Goal: Task Accomplishment & Management: Manage account settings

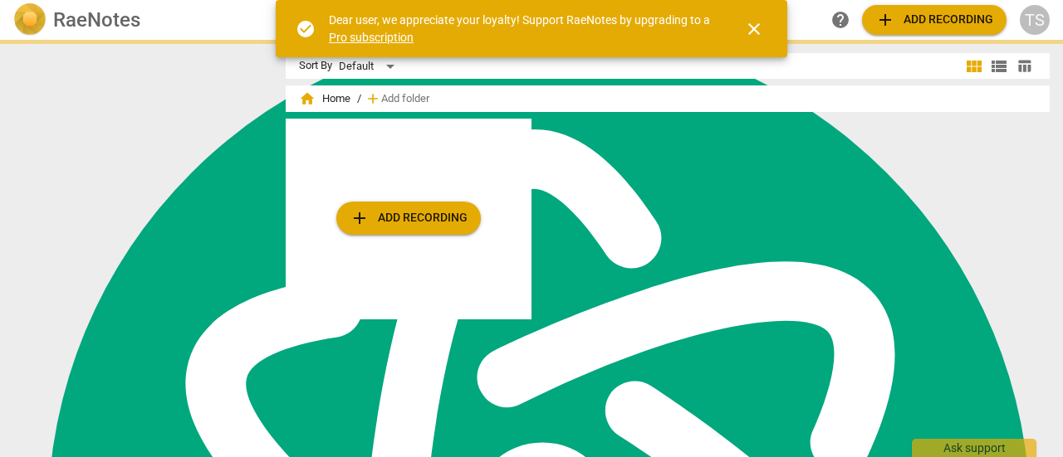
scroll to position [6669, 0]
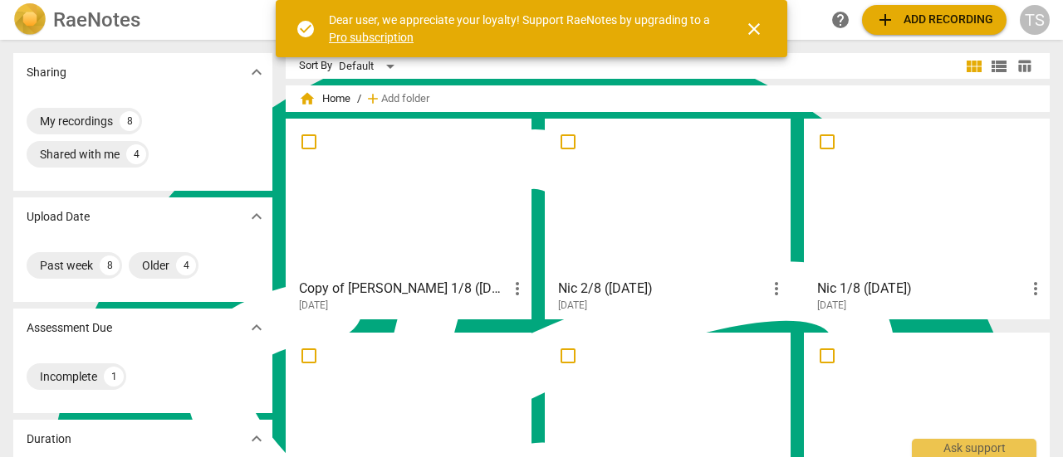
click at [477, 195] on div at bounding box center [408, 198] width 234 height 147
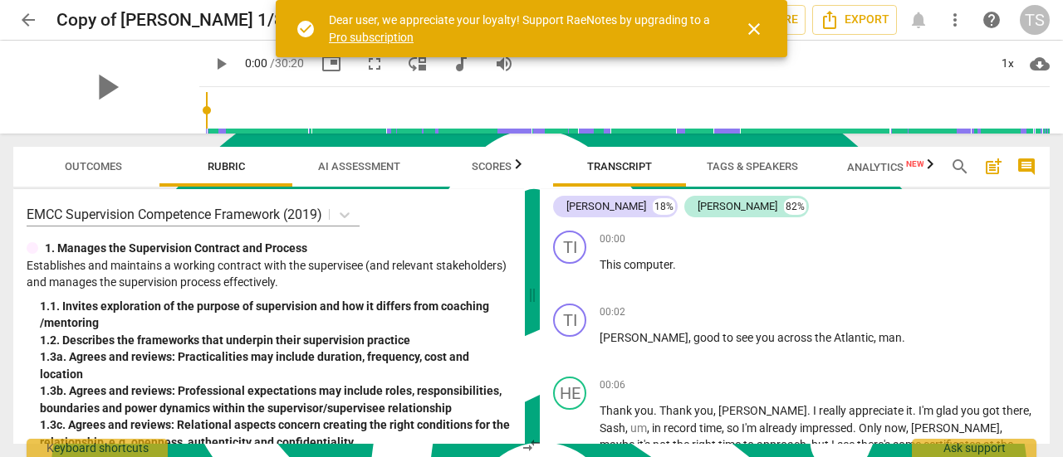
click at [761, 32] on span "close" at bounding box center [754, 29] width 20 height 20
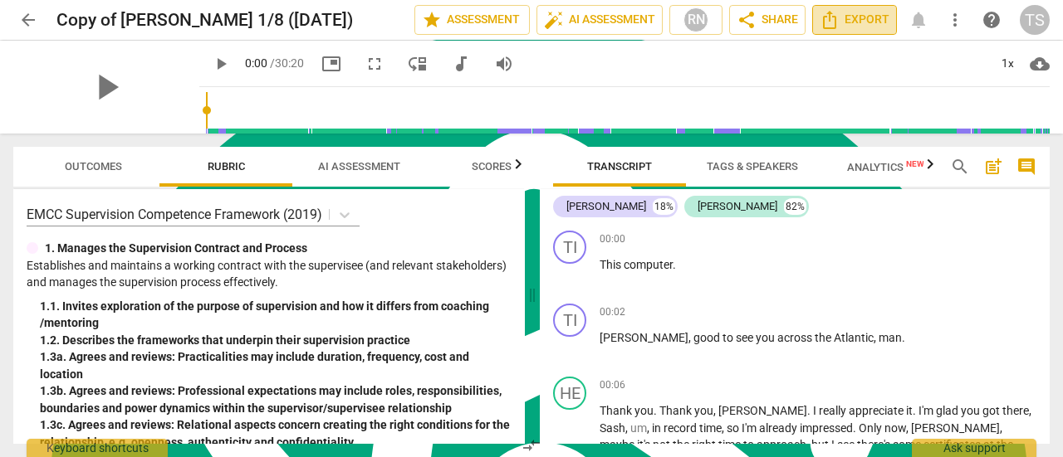
click at [843, 21] on span "Export" at bounding box center [854, 20] width 70 height 20
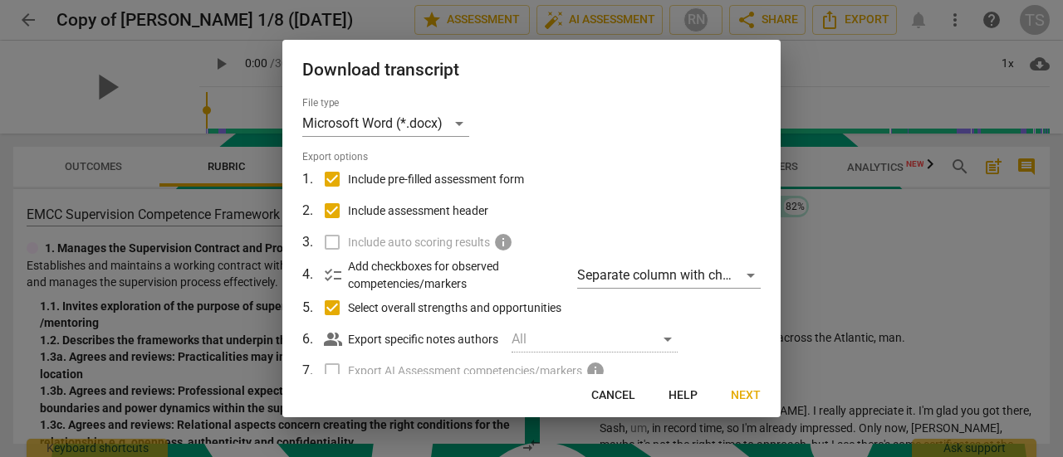
click at [741, 394] on span "Next" at bounding box center [746, 396] width 30 height 17
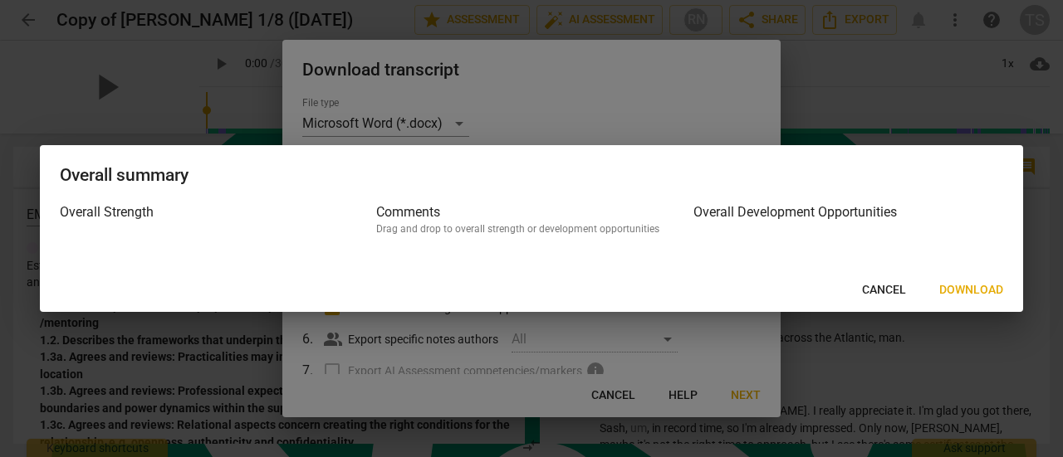
click at [960, 291] on span "Download" at bounding box center [971, 290] width 64 height 17
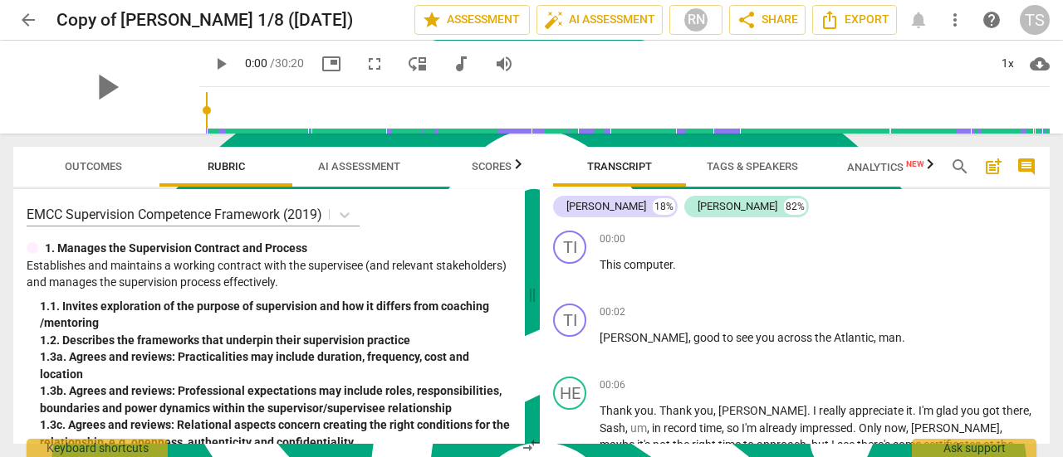
click at [333, 164] on span "AI Assessment" at bounding box center [359, 166] width 82 height 12
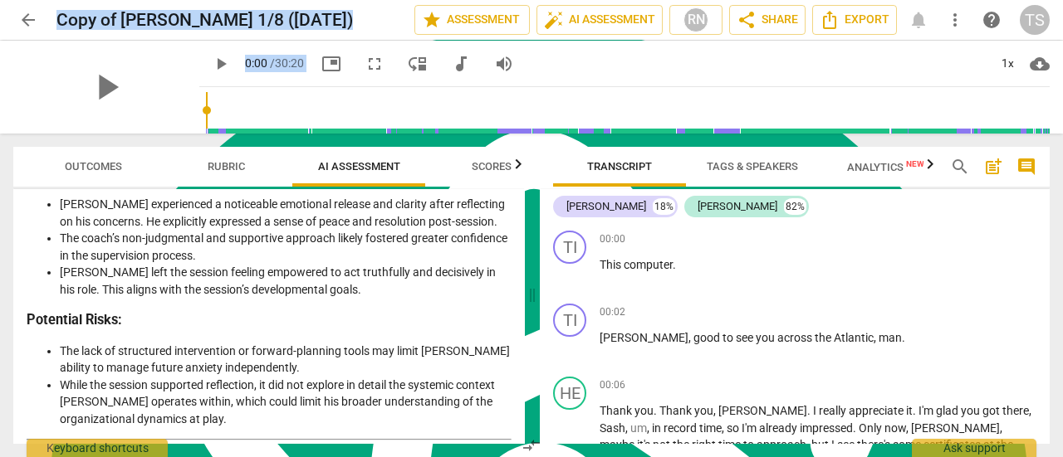
scroll to position [3218, 0]
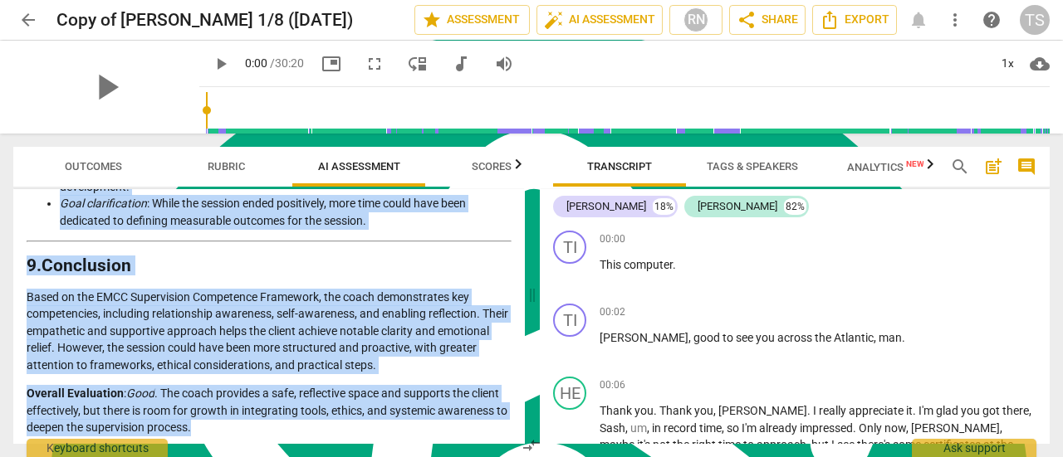
drag, startPoint x: 30, startPoint y: 247, endPoint x: 227, endPoint y: 421, distance: 262.9
type textarea "Loremips Dolorsit am con Adipi’e Seddoeiu Temp incididu utlaboree dol magna'a e…"
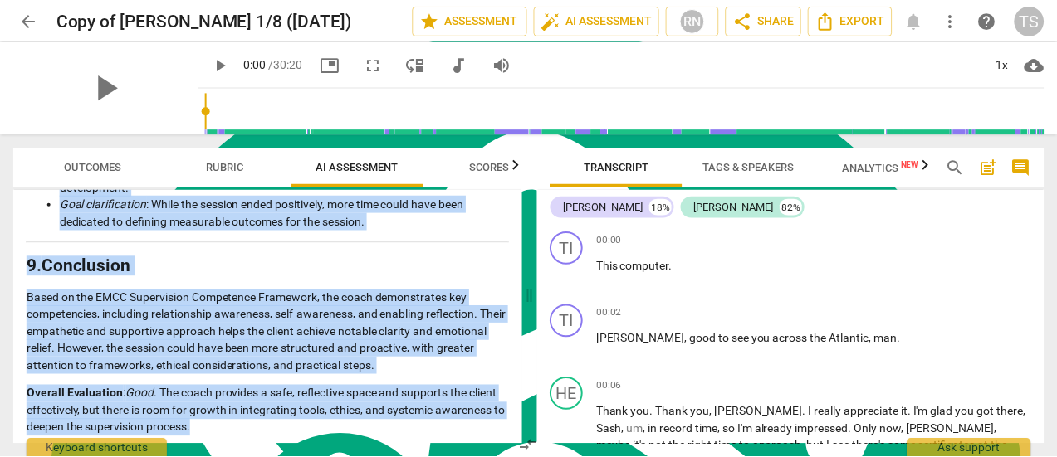
scroll to position [3236, 0]
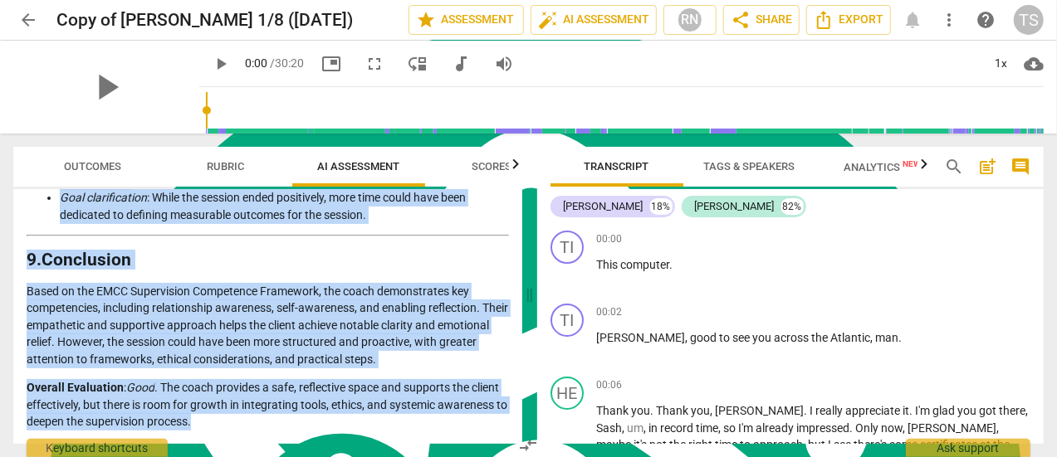
copy div "Loremips Dolorsit am con Adipi’e Seddoeiu Temp incididu utlaboree dol magna'a e…"
click at [370, 27] on span "edit" at bounding box center [380, 20] width 20 height 20
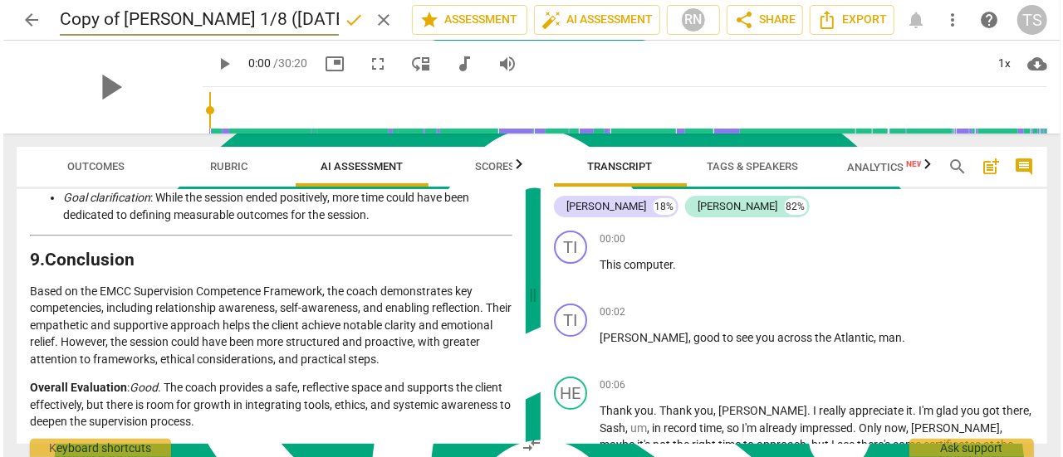
scroll to position [3218, 0]
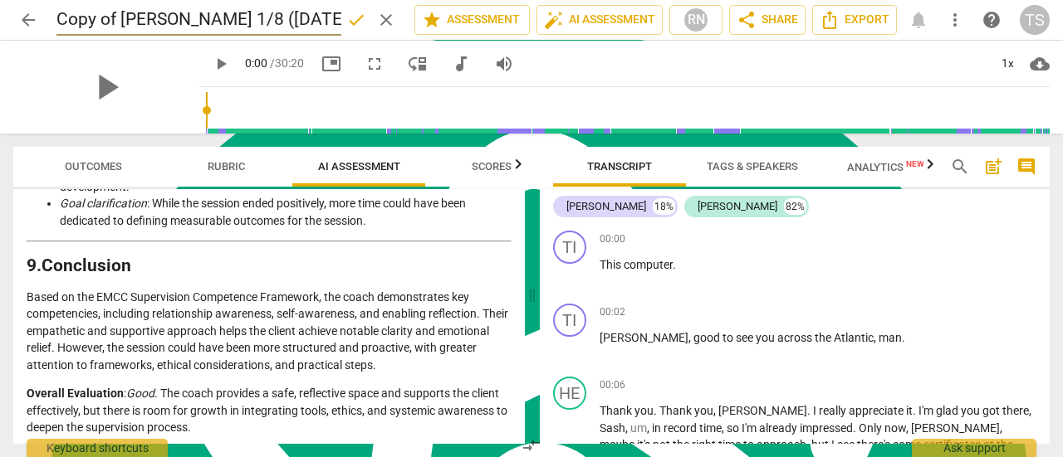
click at [121, 21] on input "Copy of [PERSON_NAME] 1/8 ([DATE])" at bounding box center [198, 20] width 285 height 32
type input "[PERSON_NAME] 1/8 ([DATE])"
click at [27, 22] on span "arrow_back" at bounding box center [28, 20] width 20 height 20
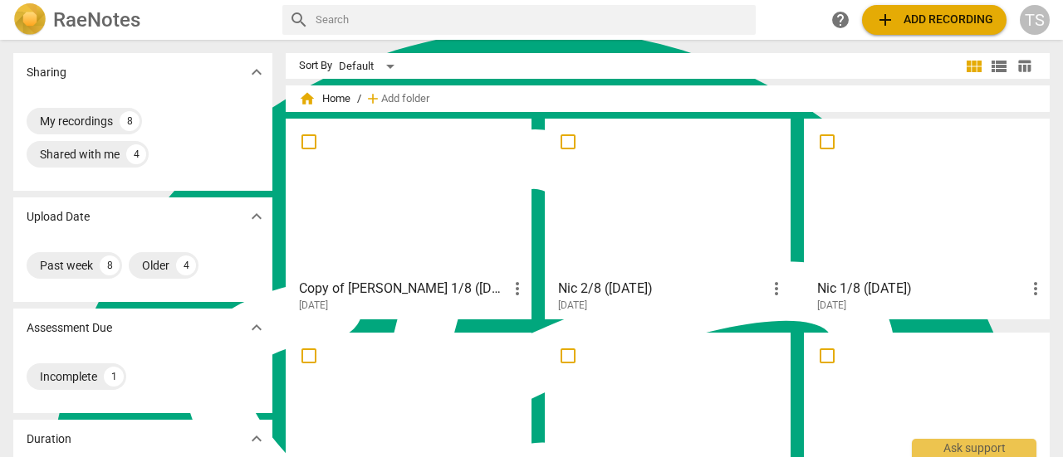
scroll to position [166, 0]
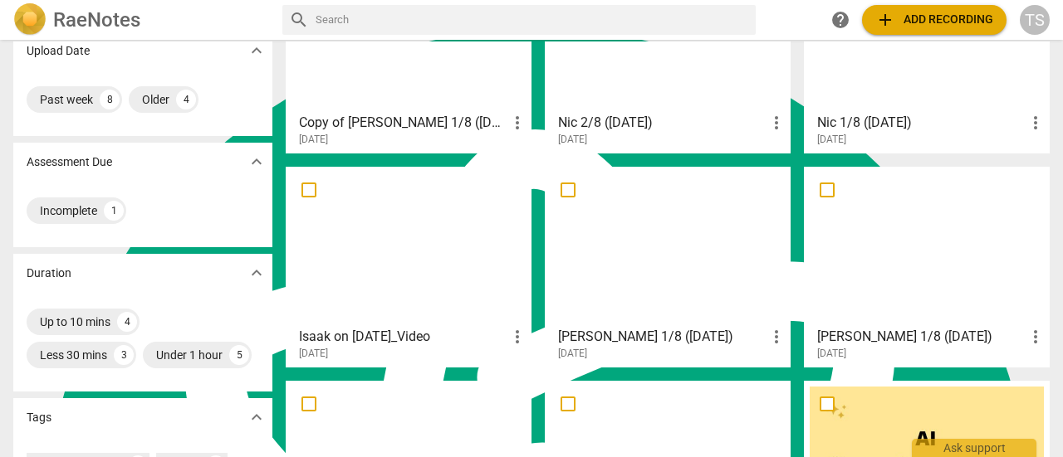
click at [666, 280] on div at bounding box center [667, 246] width 234 height 147
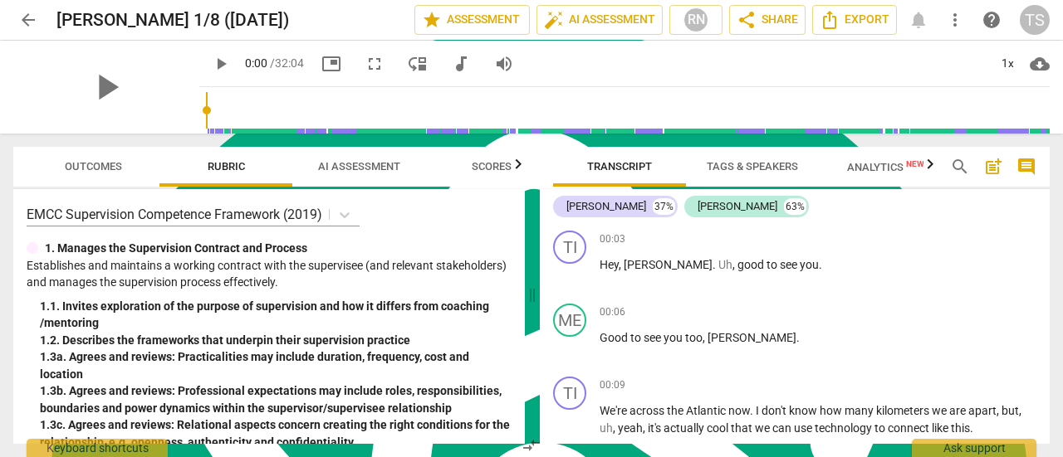
click at [23, 16] on span "arrow_back" at bounding box center [28, 20] width 20 height 20
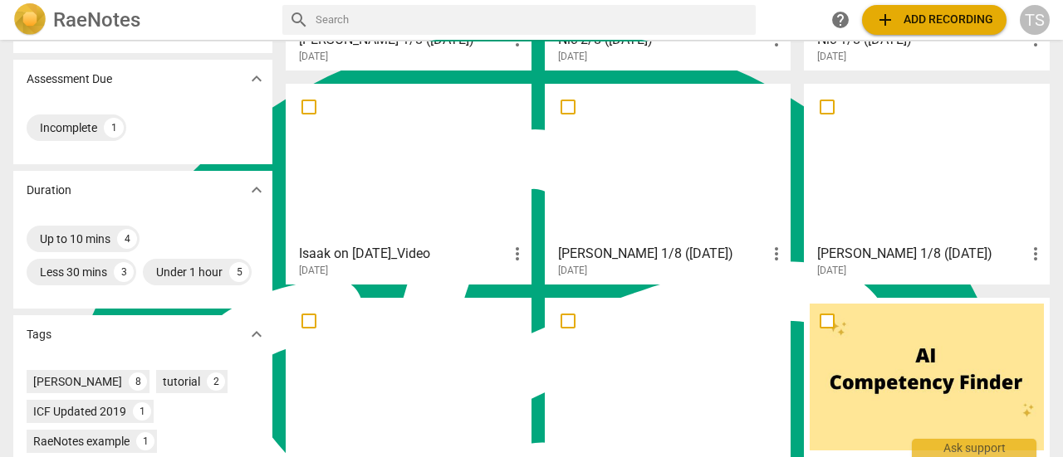
scroll to position [332, 0]
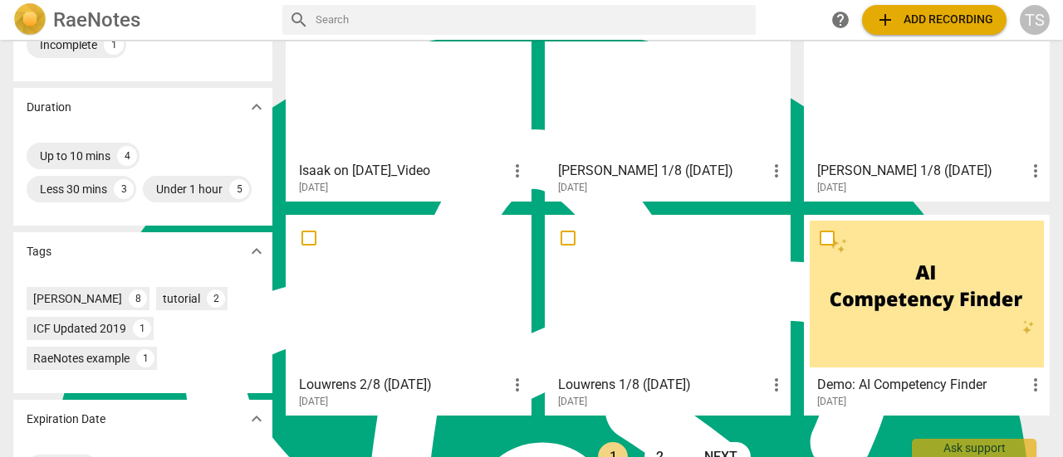
click at [684, 297] on div at bounding box center [667, 294] width 234 height 147
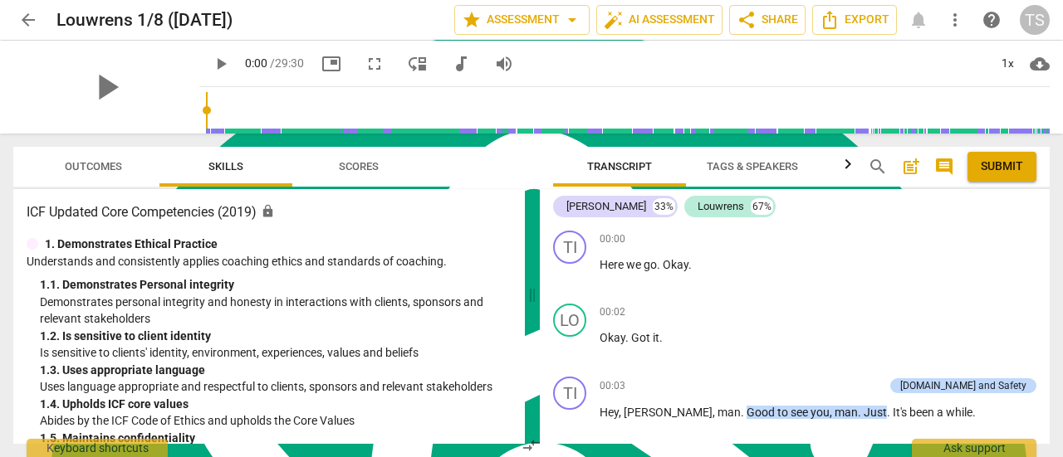
click at [98, 175] on span "Outcomes" at bounding box center [93, 167] width 97 height 22
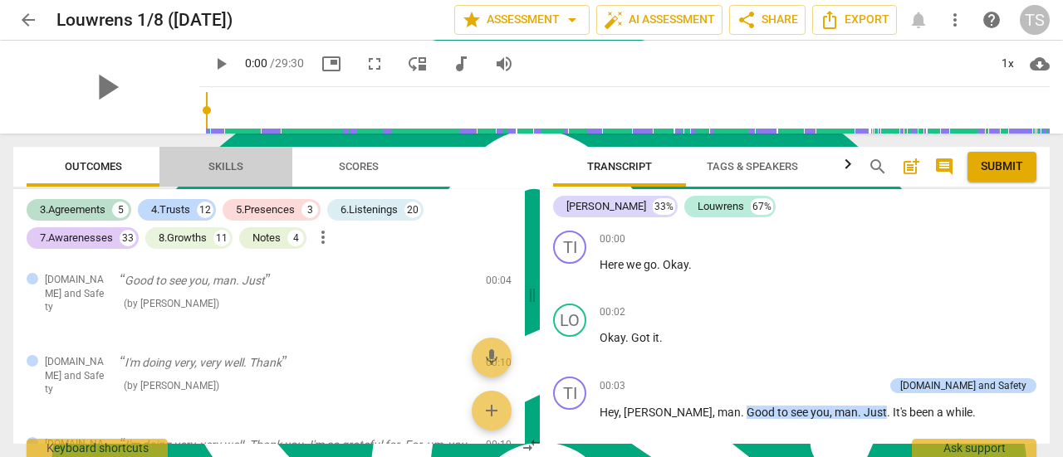
click at [209, 170] on span "Skills" at bounding box center [225, 166] width 35 height 12
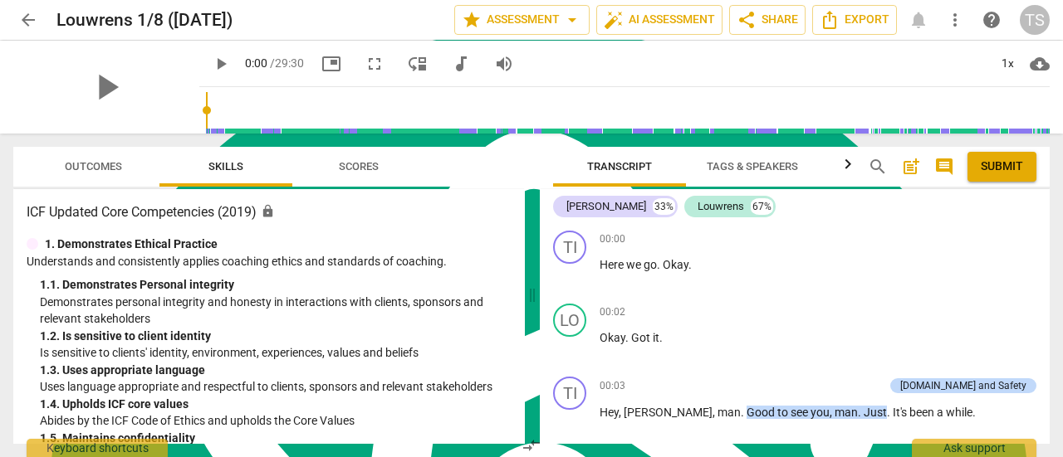
click at [351, 169] on span "Scores" at bounding box center [359, 166] width 40 height 12
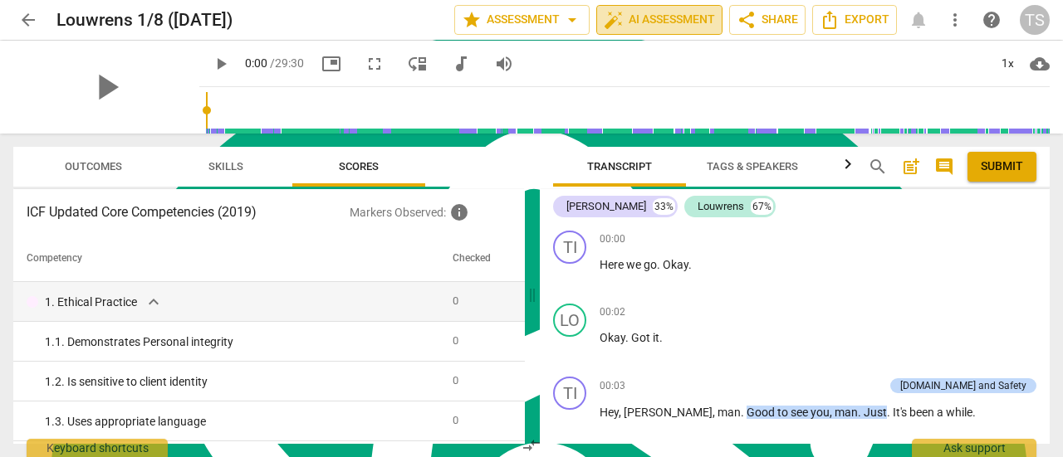
click at [676, 28] on span "auto_fix_high AI Assessment" at bounding box center [659, 20] width 111 height 20
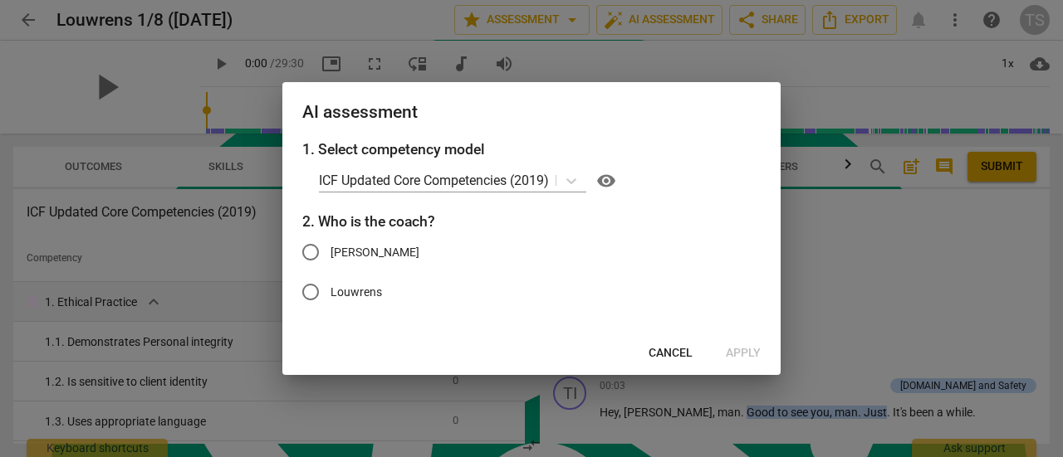
click at [309, 258] on input "[PERSON_NAME]" at bounding box center [311, 252] width 40 height 40
radio input "true"
click at [746, 356] on span "Apply" at bounding box center [743, 353] width 35 height 17
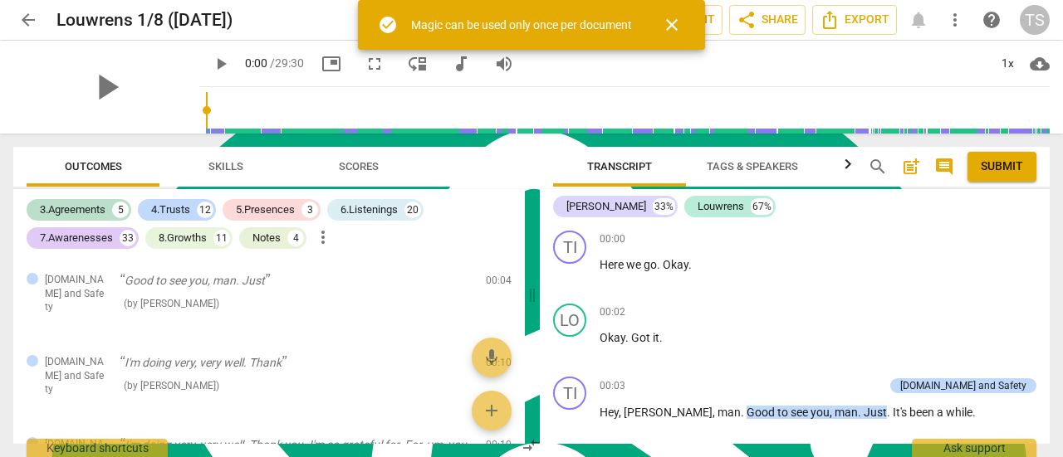
click at [681, 29] on span "close" at bounding box center [672, 25] width 20 height 20
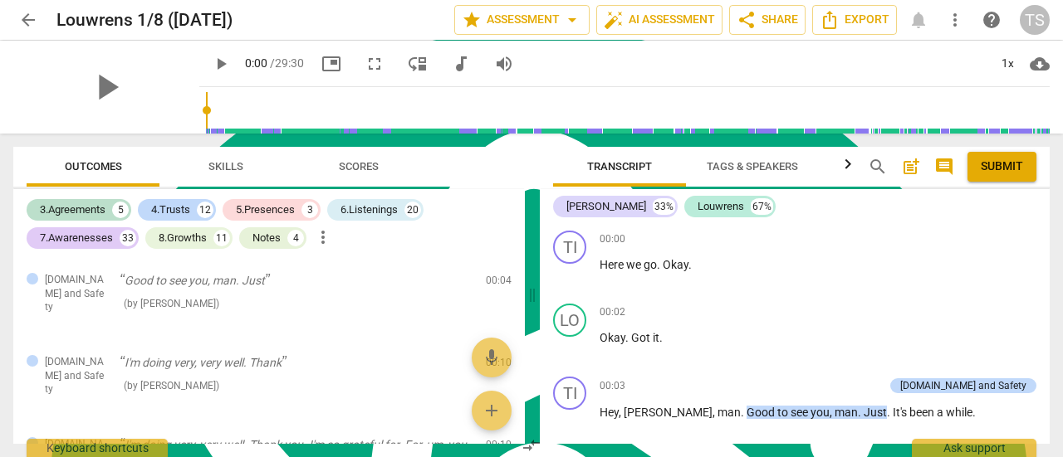
click at [954, 27] on span "more_vert" at bounding box center [955, 20] width 20 height 20
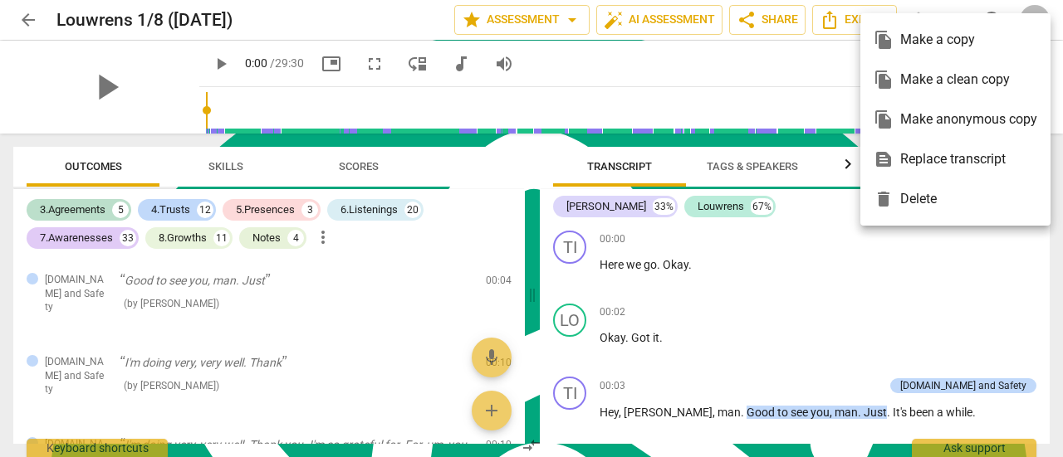
click at [942, 73] on div "file_copy Make a clean copy" at bounding box center [955, 80] width 164 height 40
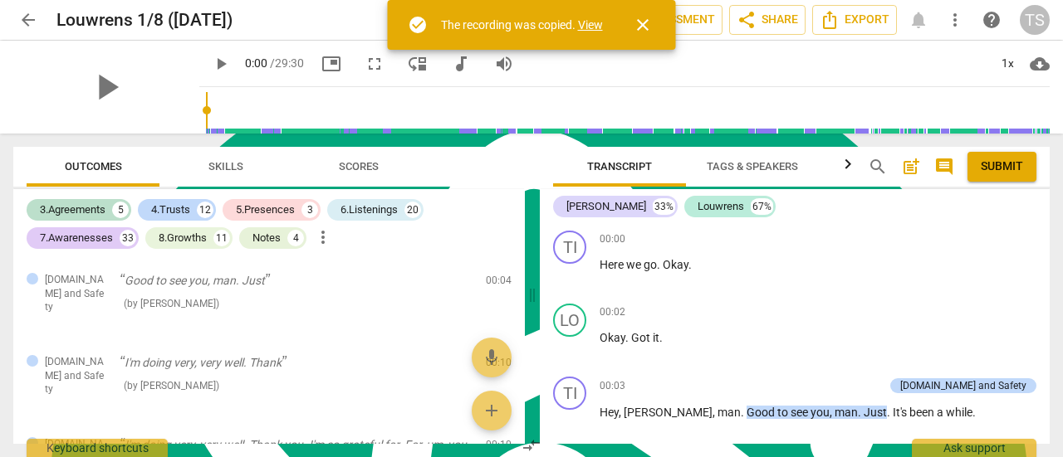
click at [585, 27] on link "View" at bounding box center [590, 24] width 25 height 13
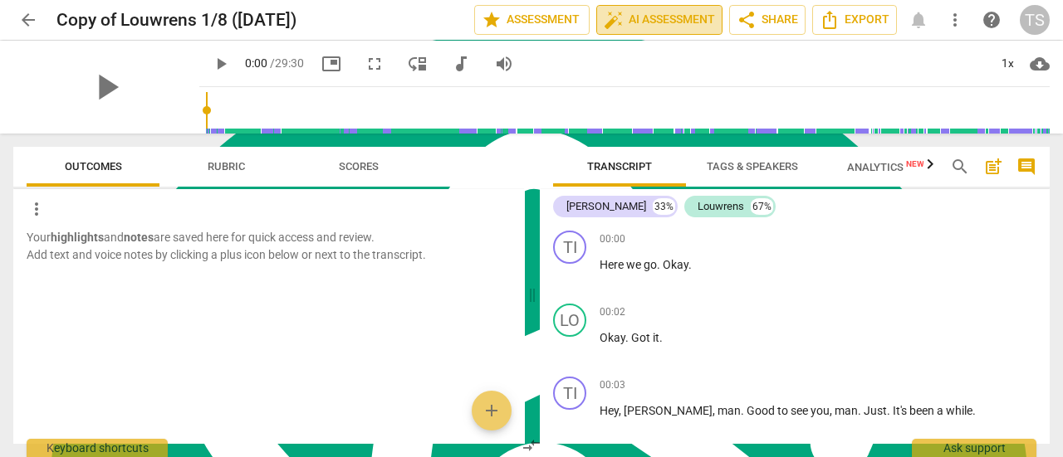
click at [638, 17] on span "auto_fix_high AI Assessment" at bounding box center [659, 20] width 111 height 20
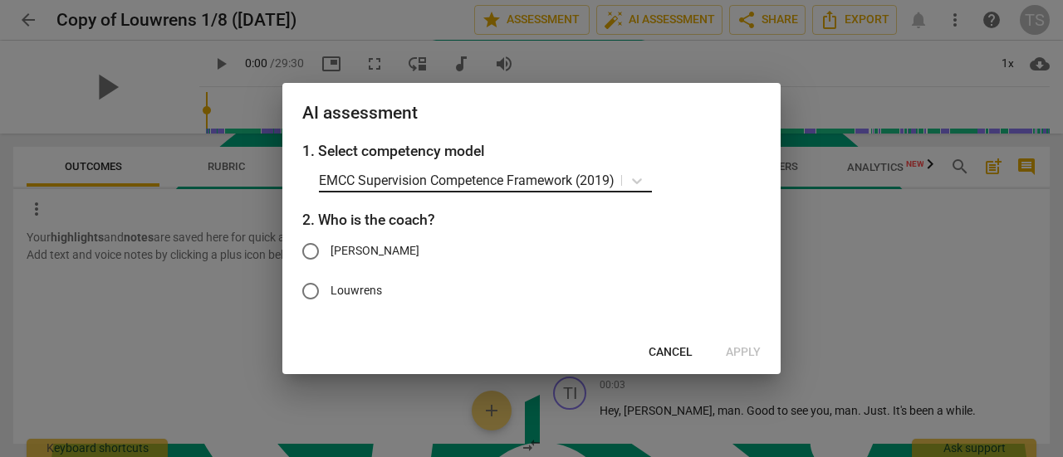
click at [409, 185] on p "EMCC Supervision Competence Framework (2019)" at bounding box center [467, 180] width 296 height 19
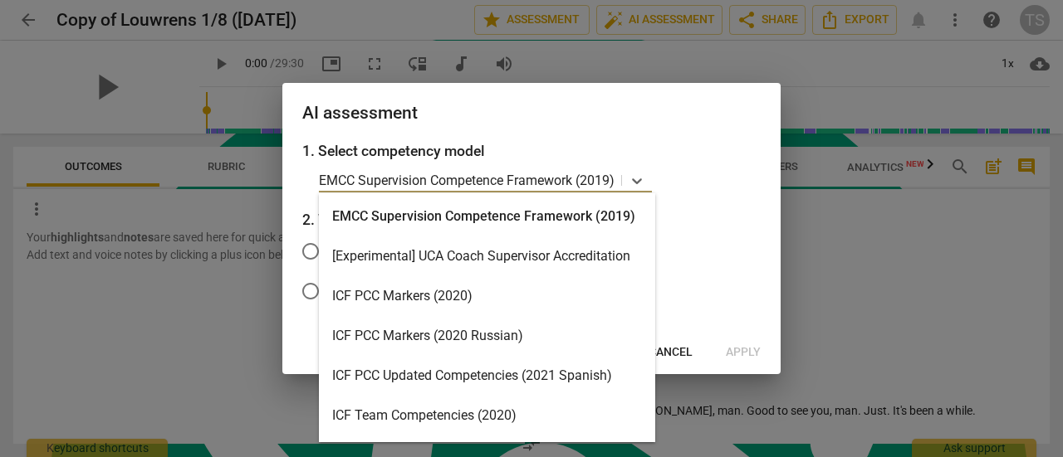
click at [542, 286] on div "ICF PCC Markers (2020)" at bounding box center [487, 296] width 336 height 40
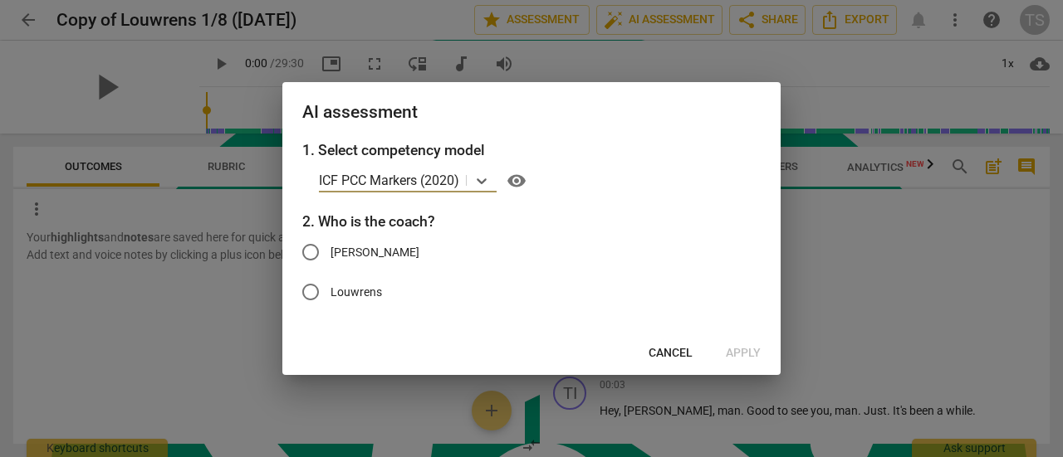
click at [291, 247] on input "[PERSON_NAME]" at bounding box center [311, 252] width 40 height 40
radio input "true"
click at [734, 350] on span "Apply" at bounding box center [743, 353] width 35 height 17
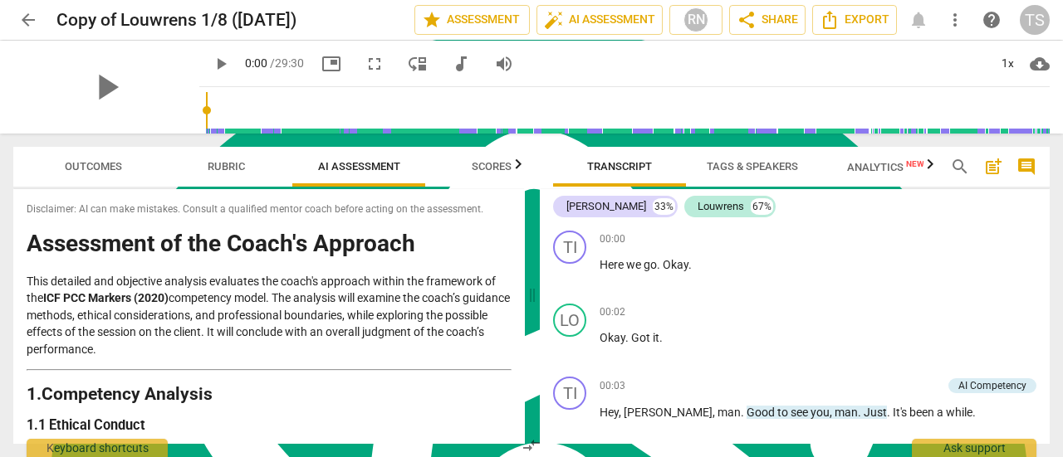
click at [385, 167] on span "AI Assessment" at bounding box center [359, 166] width 82 height 12
click at [868, 22] on span "Export" at bounding box center [854, 20] width 70 height 20
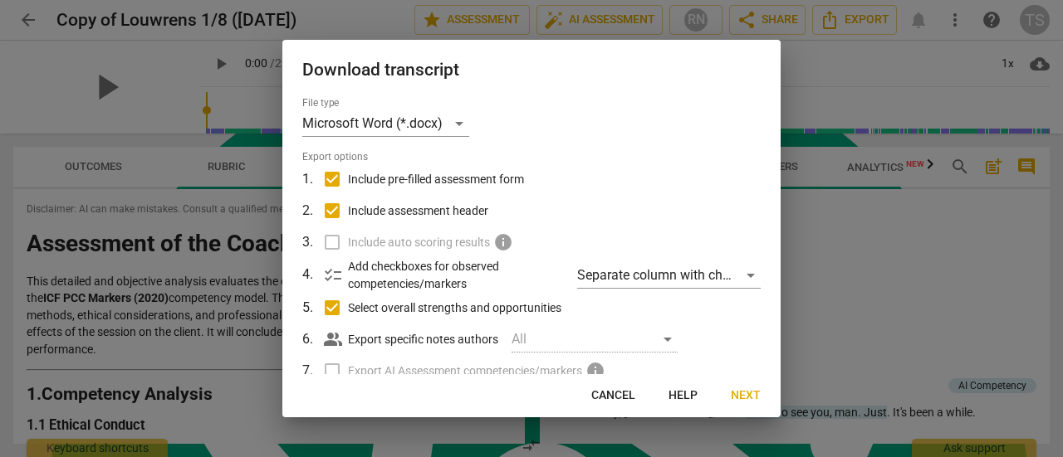
click at [738, 403] on span "Next" at bounding box center [746, 396] width 30 height 17
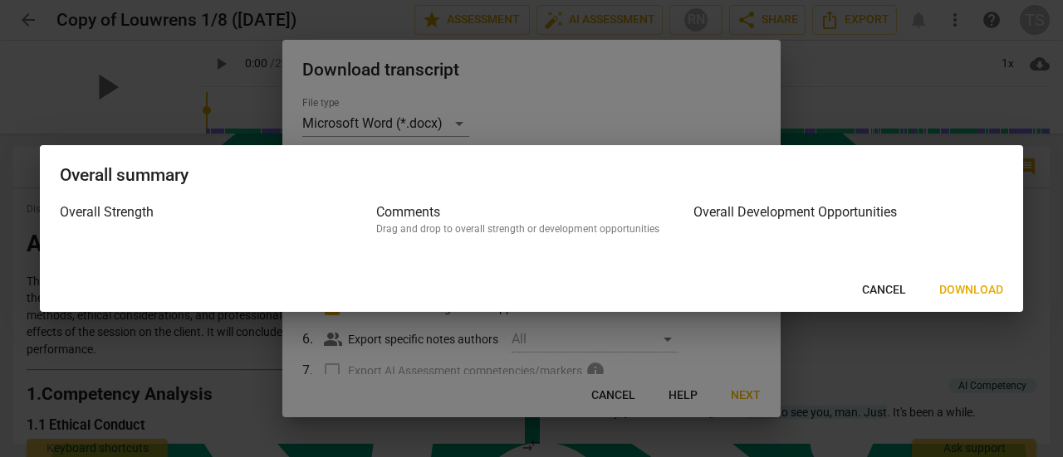
click at [965, 295] on span "Download" at bounding box center [971, 290] width 64 height 17
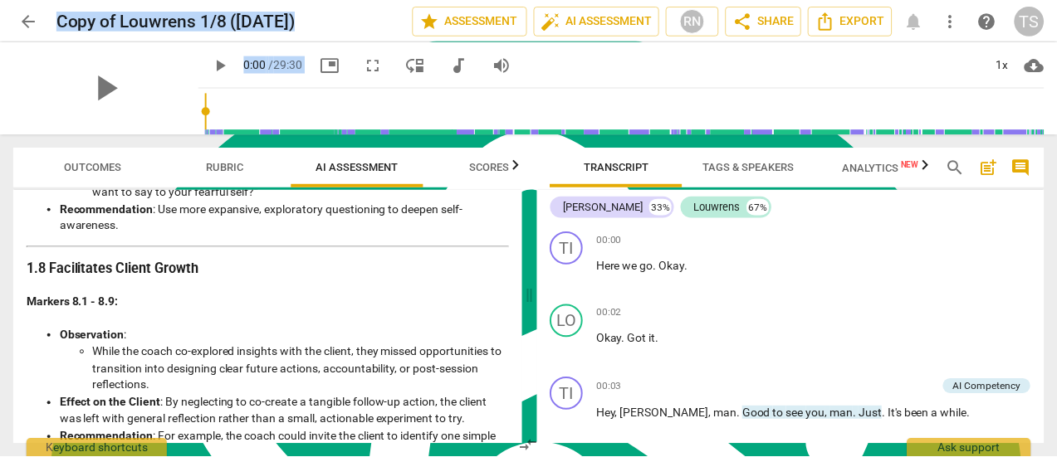
scroll to position [3025, 0]
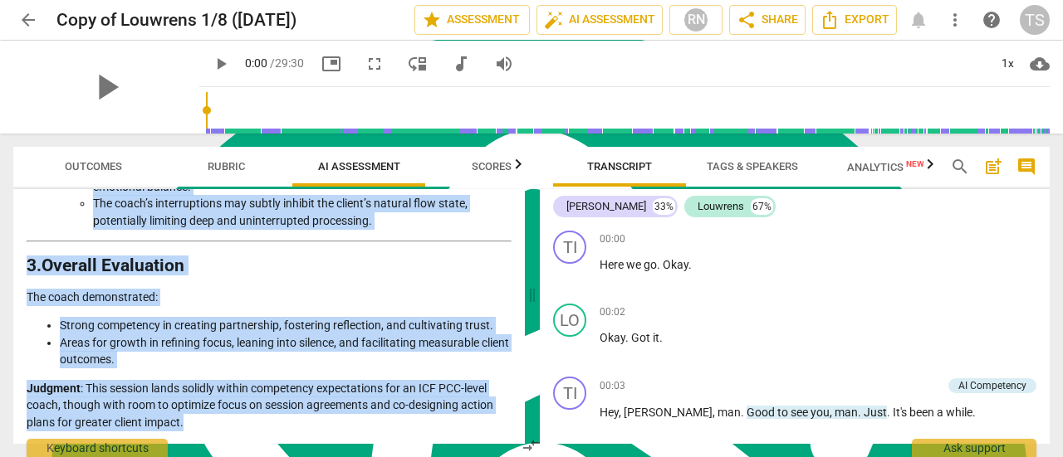
drag, startPoint x: 27, startPoint y: 247, endPoint x: 254, endPoint y: 428, distance: 290.1
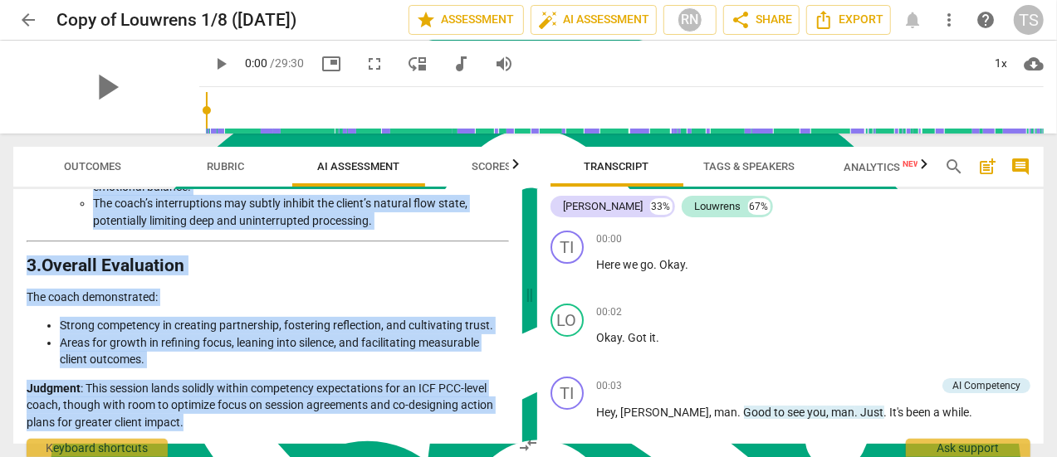
copy div "Loremipsum do sit Ametc'a Elitsedd Eius temporin utl etdolorem aliquaen adminim…"
click at [22, 23] on span "arrow_back" at bounding box center [28, 20] width 20 height 20
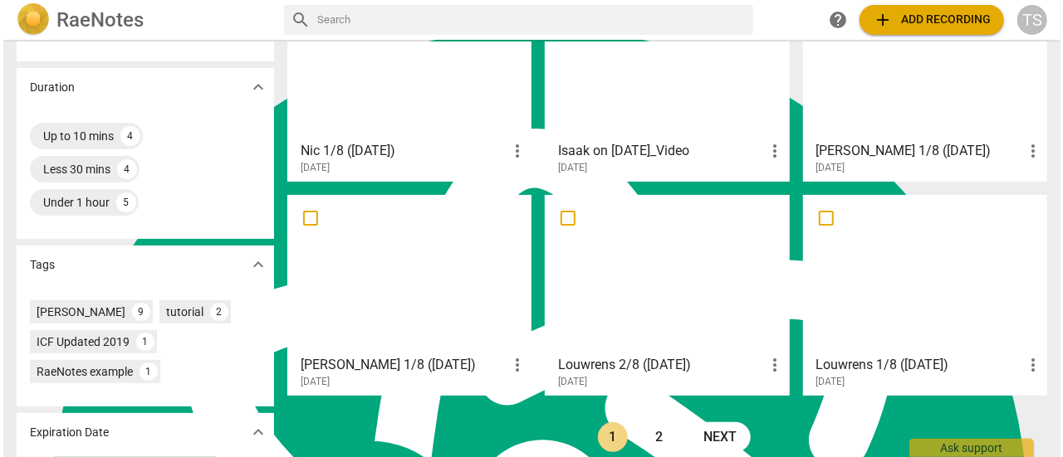
scroll to position [415, 0]
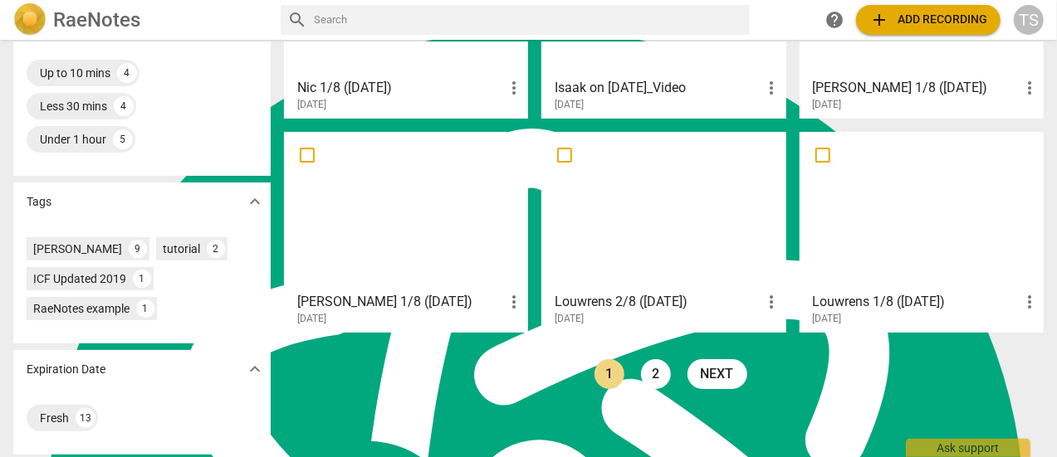
click at [1030, 306] on span "more_vert" at bounding box center [1030, 302] width 20 height 20
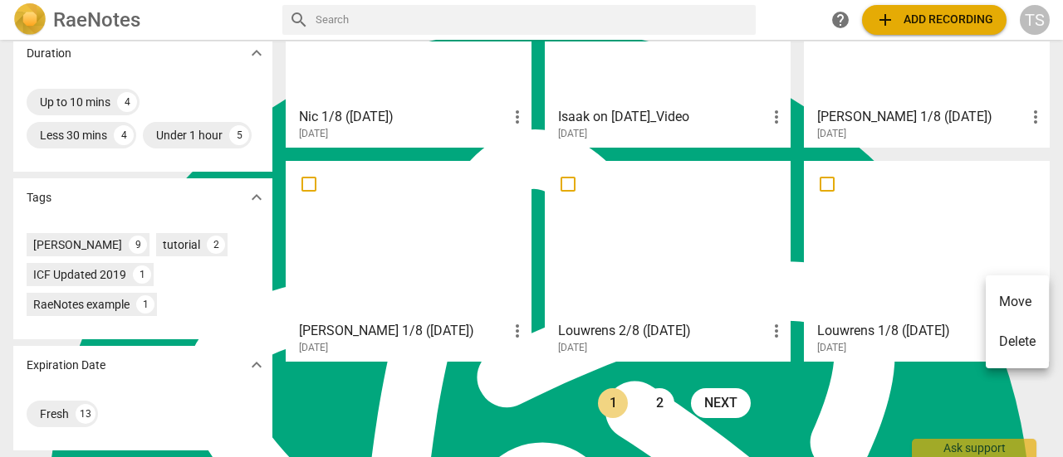
click at [1028, 344] on li "Delete" at bounding box center [1017, 342] width 63 height 40
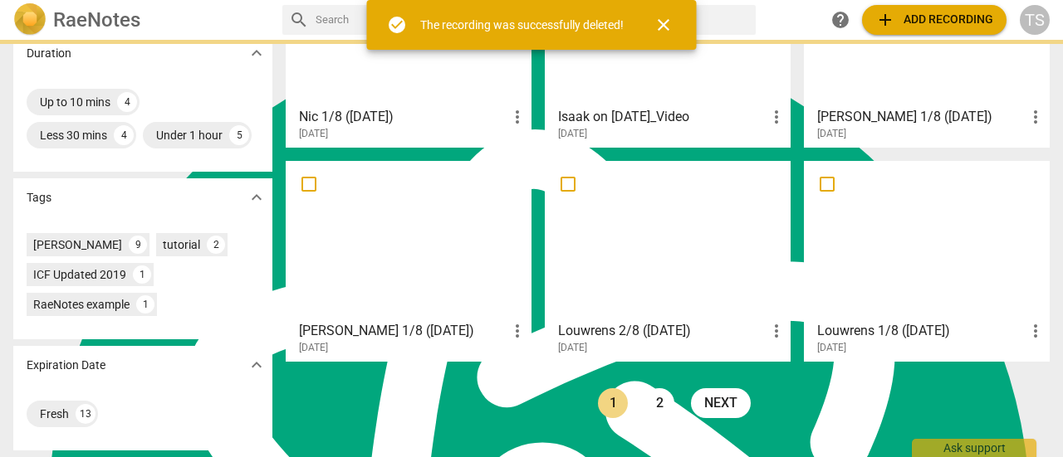
scroll to position [0, 0]
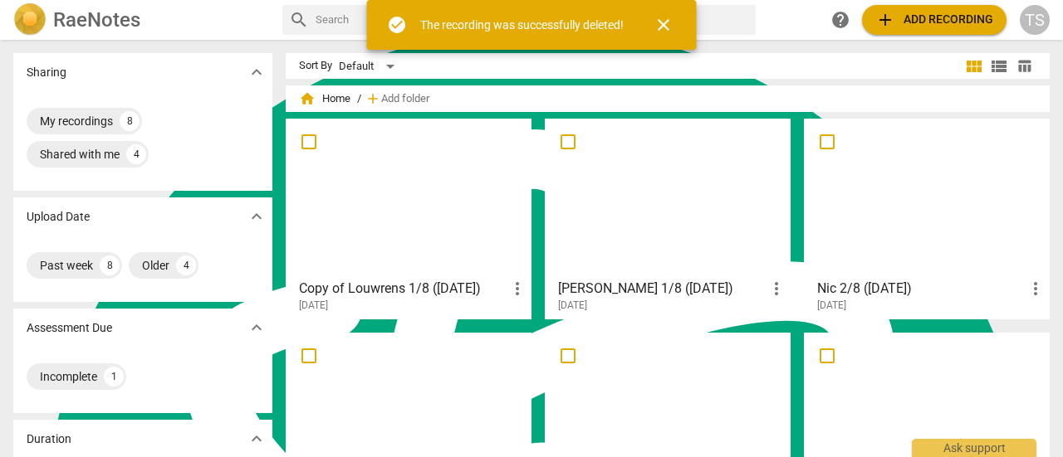
click at [501, 218] on div at bounding box center [408, 198] width 234 height 147
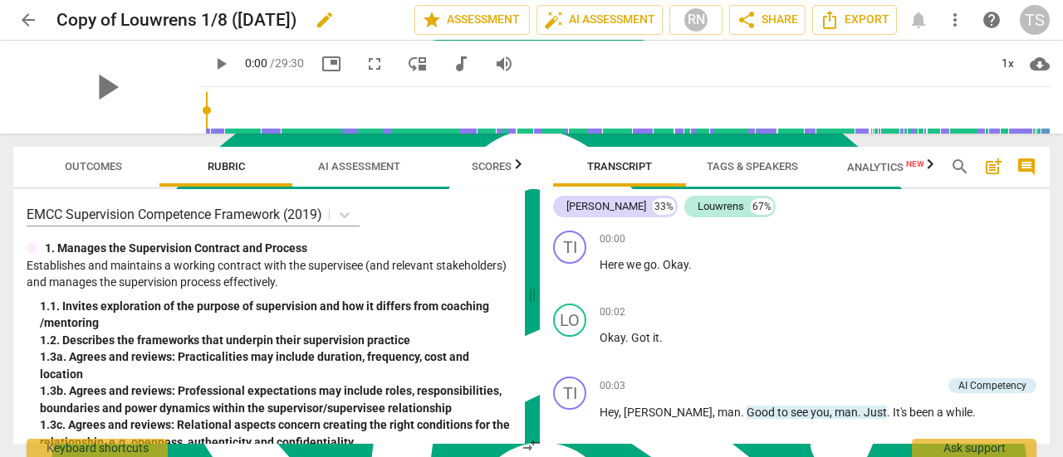
click at [322, 21] on span "edit" at bounding box center [325, 20] width 20 height 20
click at [122, 23] on input "Copy of Louwrens 1/8 ([DATE])" at bounding box center [198, 20] width 285 height 32
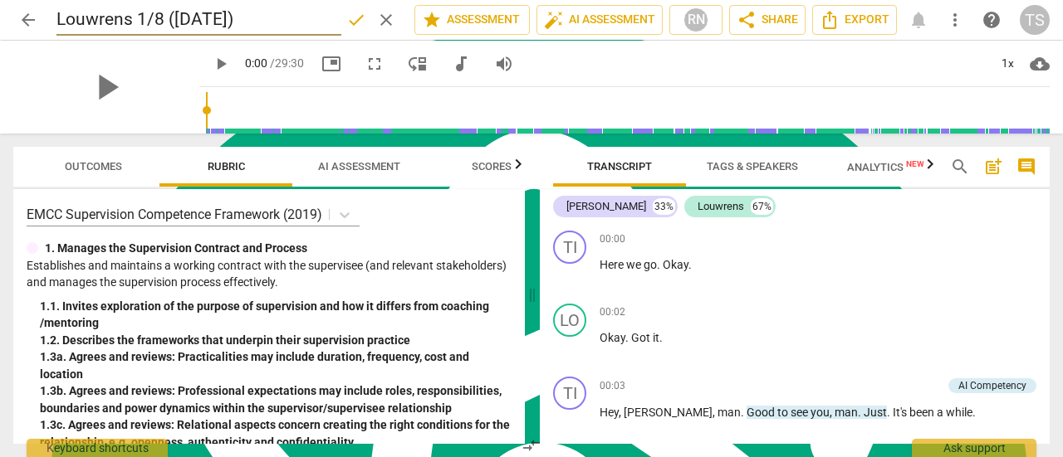
type input "Louwrens 1/8 ([DATE])"
click at [32, 11] on span "arrow_back" at bounding box center [28, 20] width 20 height 20
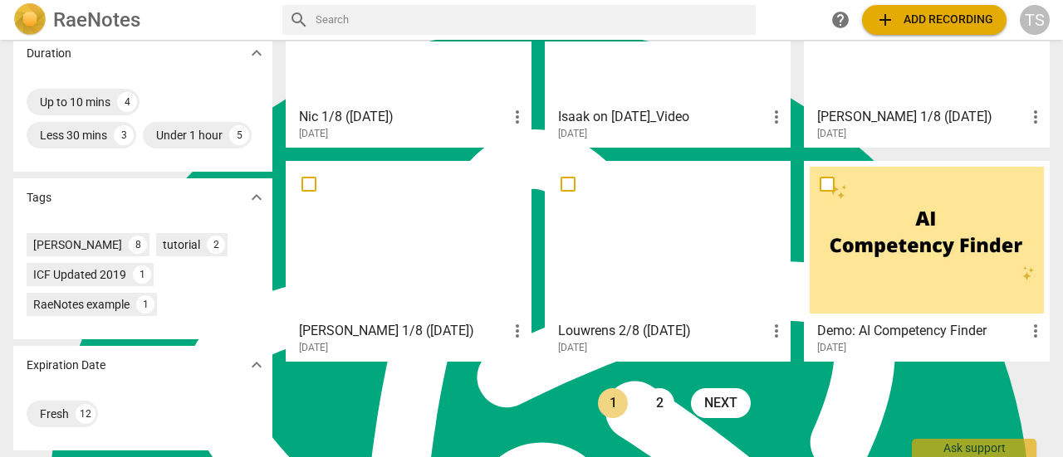
scroll to position [415, 0]
click at [624, 223] on div at bounding box center [667, 240] width 234 height 147
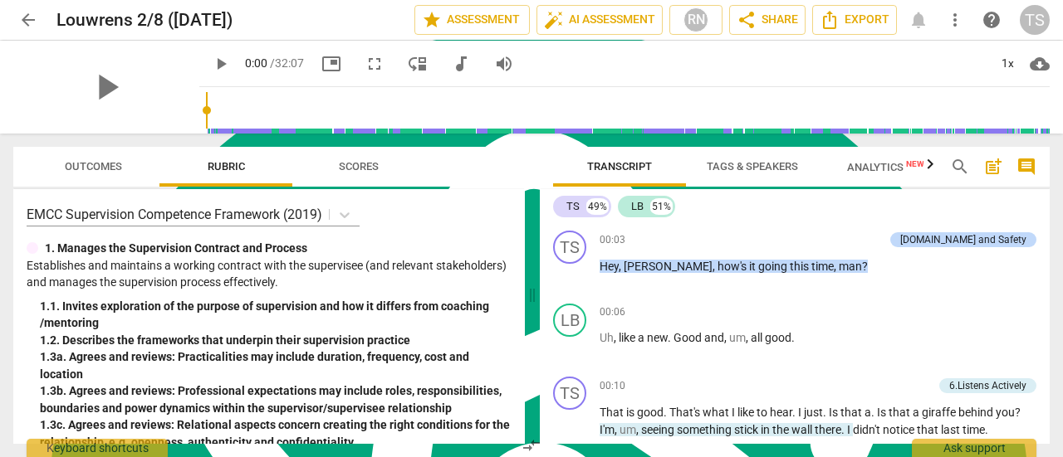
click at [956, 18] on span "more_vert" at bounding box center [955, 20] width 20 height 20
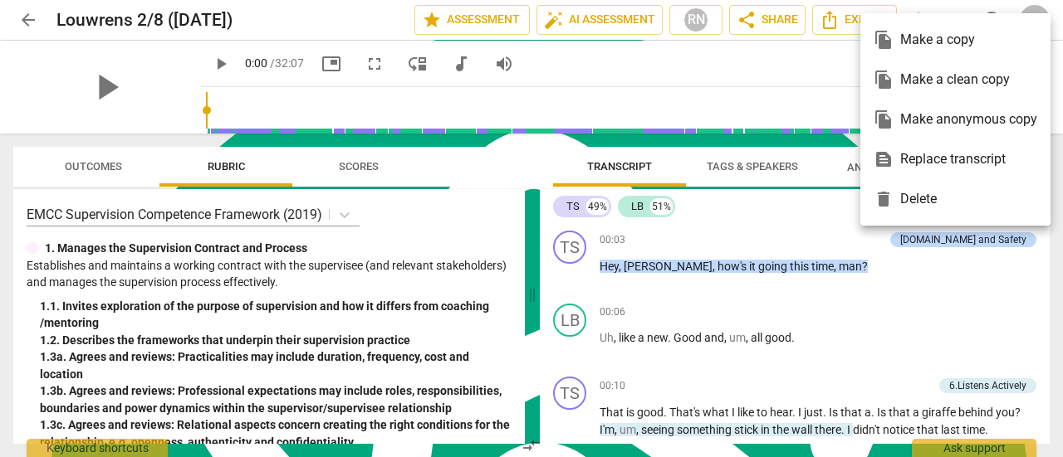
click at [975, 80] on div "file_copy Make a clean copy" at bounding box center [955, 80] width 164 height 40
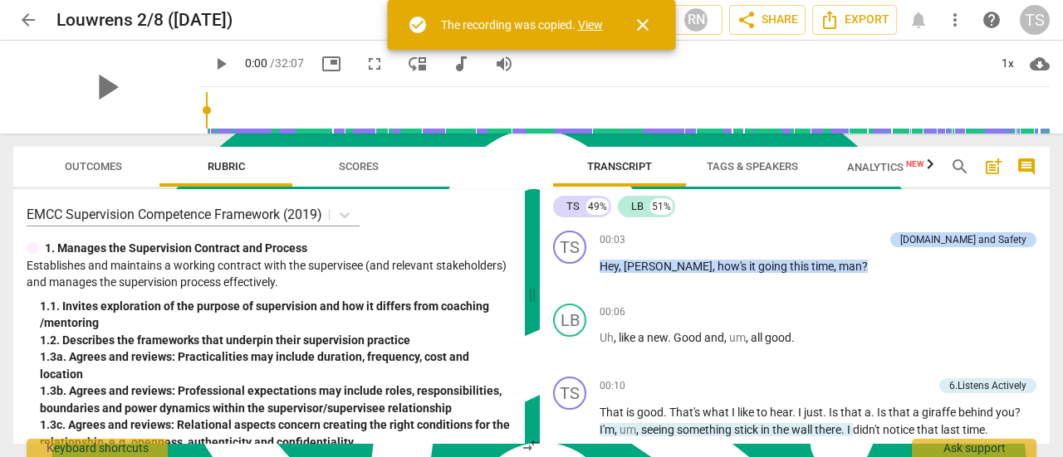
drag, startPoint x: 590, startPoint y: 27, endPoint x: 0, endPoint y: 74, distance: 592.1
click at [590, 27] on link "View" at bounding box center [590, 24] width 25 height 13
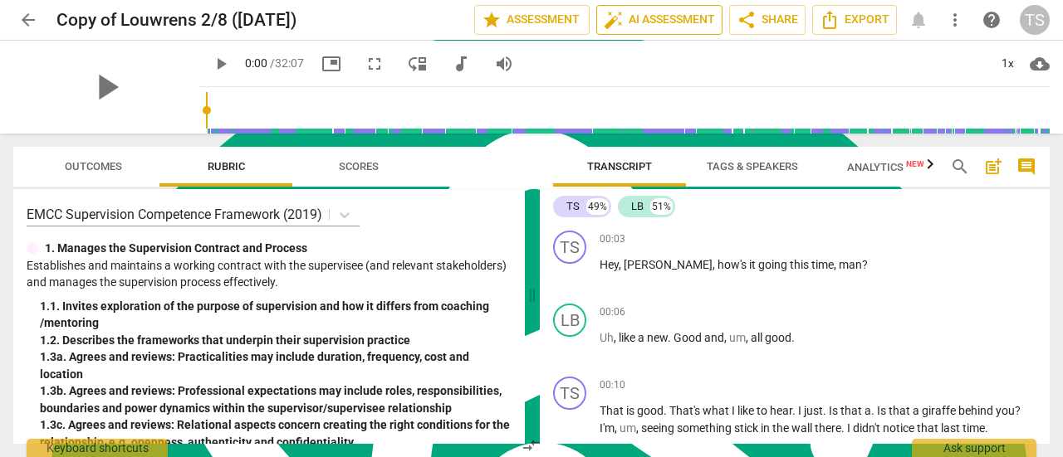
click at [608, 6] on button "auto_fix_high AI Assessment" at bounding box center [659, 20] width 126 height 30
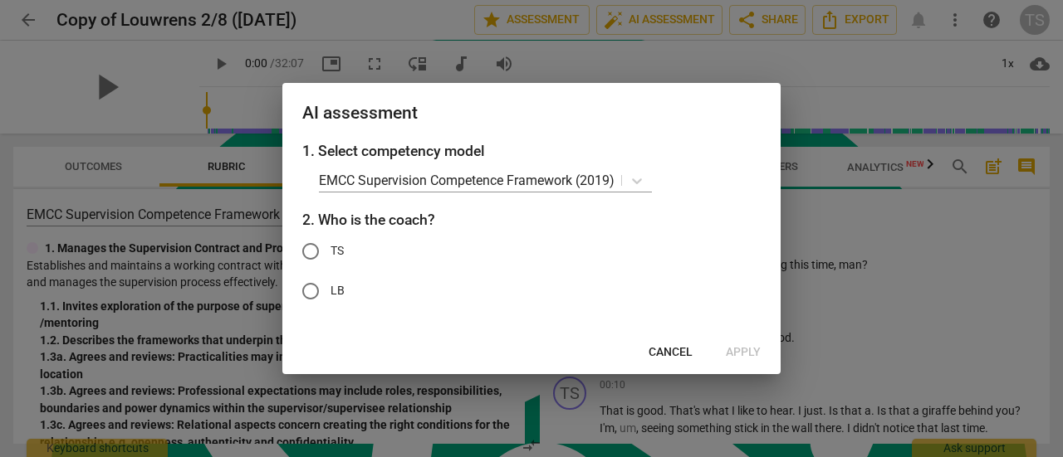
click at [312, 253] on input "TS" at bounding box center [311, 252] width 40 height 40
radio input "true"
click at [747, 350] on span "Apply" at bounding box center [743, 353] width 35 height 17
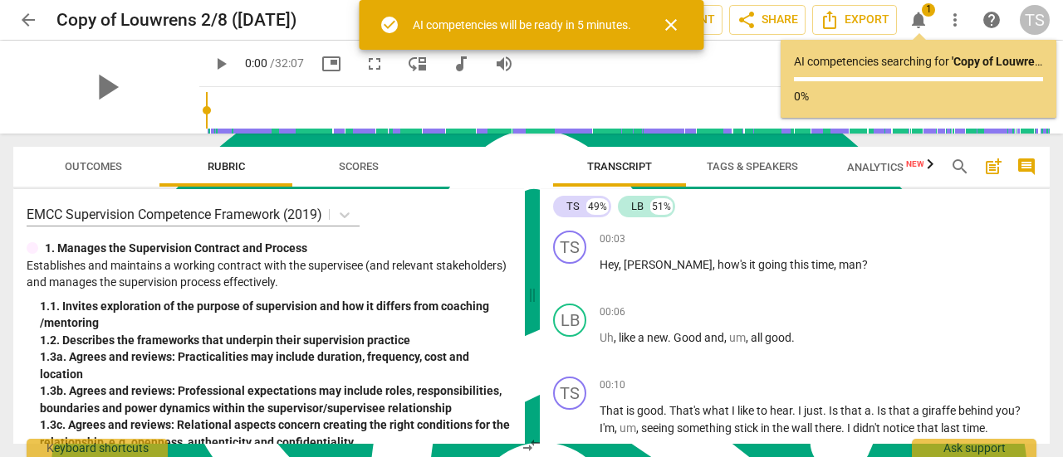
click at [673, 28] on span "close" at bounding box center [671, 25] width 20 height 20
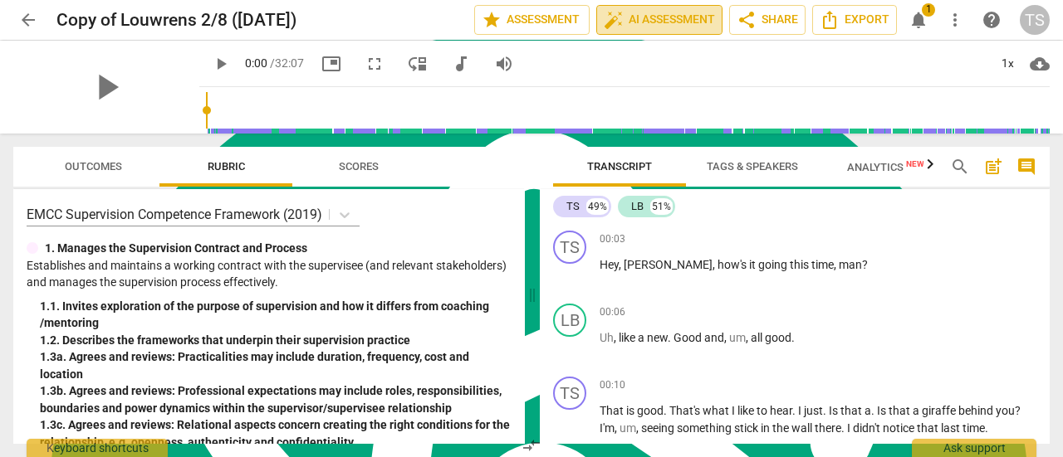
click at [668, 16] on span "auto_fix_high AI Assessment" at bounding box center [659, 20] width 111 height 20
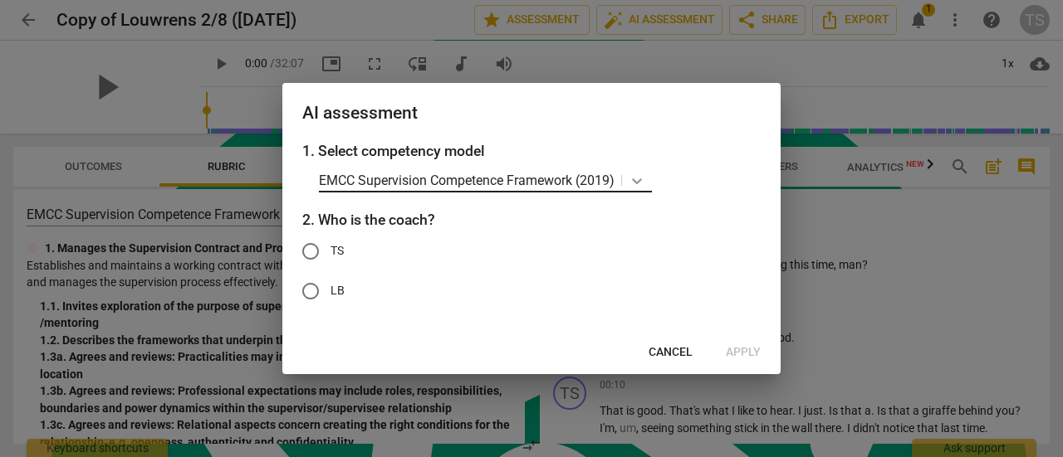
click at [644, 179] on icon at bounding box center [637, 181] width 17 height 17
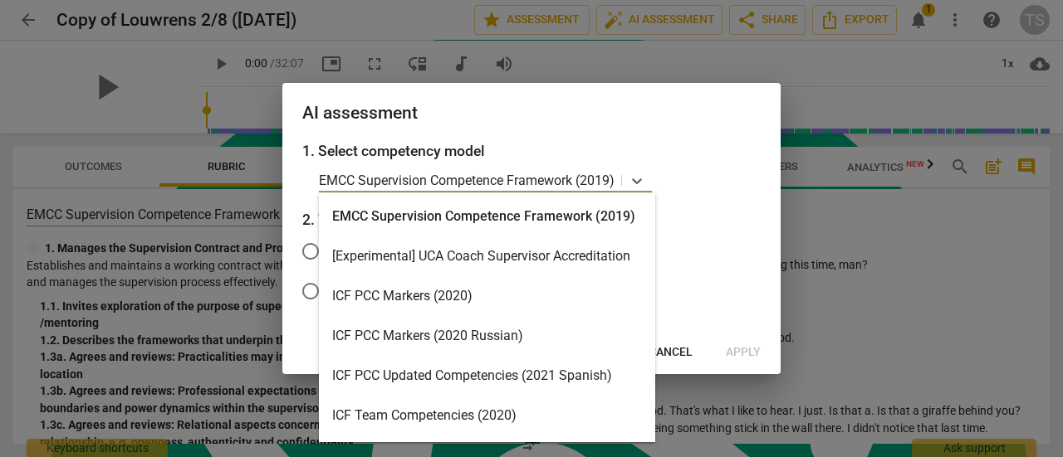
click at [474, 294] on div "ICF PCC Markers (2020)" at bounding box center [487, 296] width 336 height 40
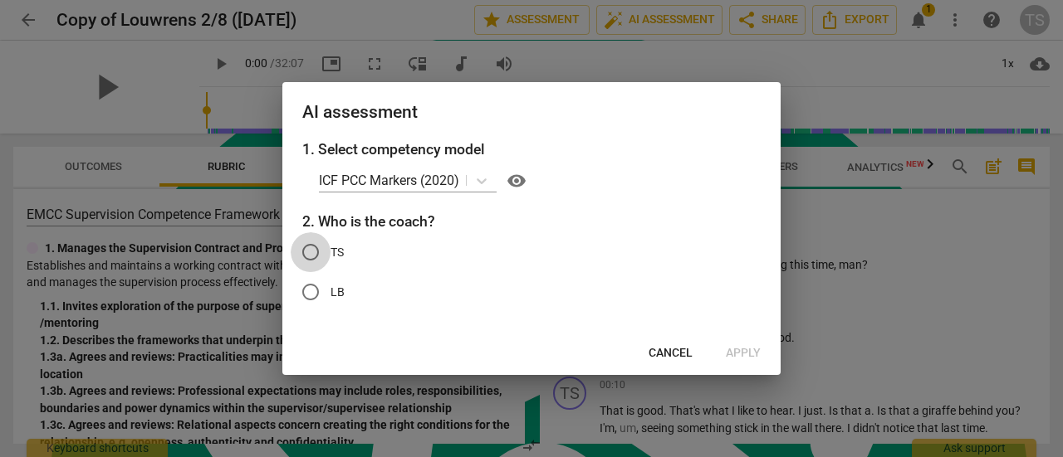
drag, startPoint x: 311, startPoint y: 252, endPoint x: 435, endPoint y: 256, distance: 124.6
click at [311, 252] on input "TS" at bounding box center [311, 252] width 40 height 40
radio input "true"
click at [737, 356] on span "Apply" at bounding box center [743, 353] width 35 height 17
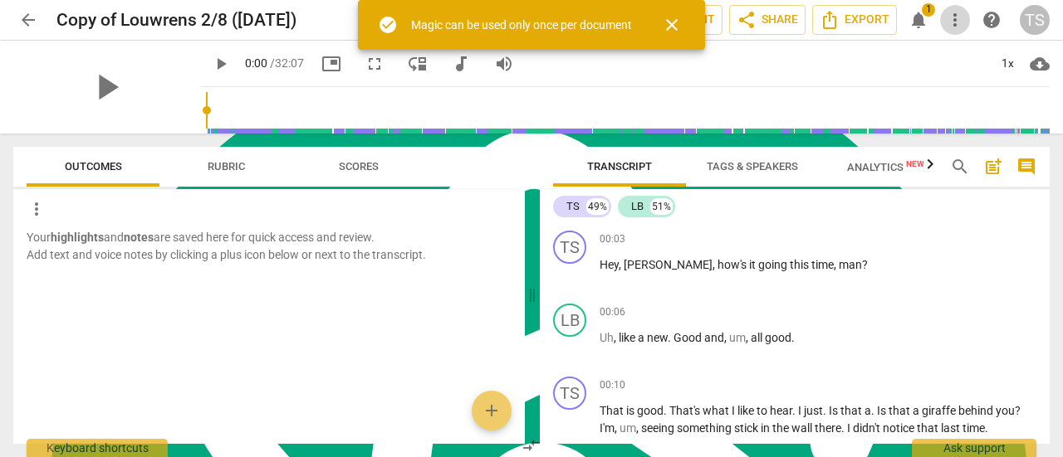
click at [960, 16] on span "more_vert" at bounding box center [955, 20] width 20 height 20
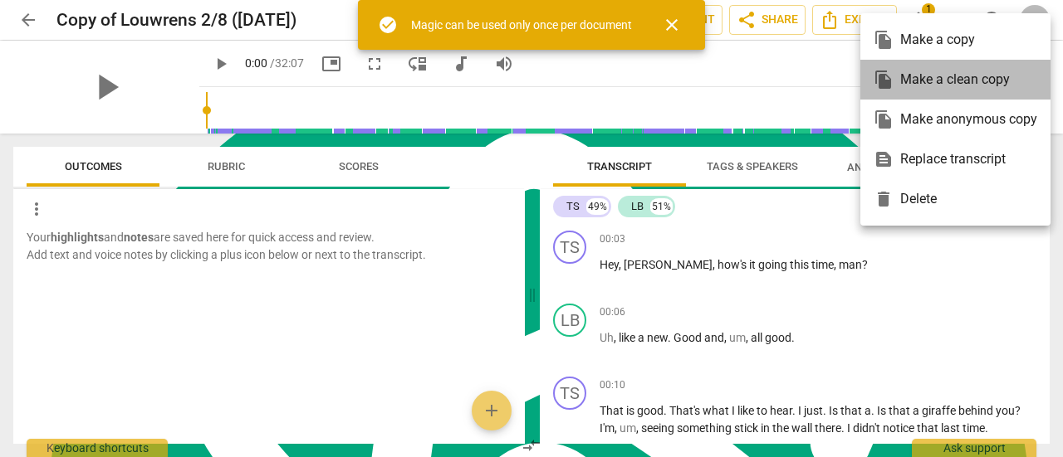
click at [928, 75] on div "file_copy Make a clean copy" at bounding box center [955, 80] width 164 height 40
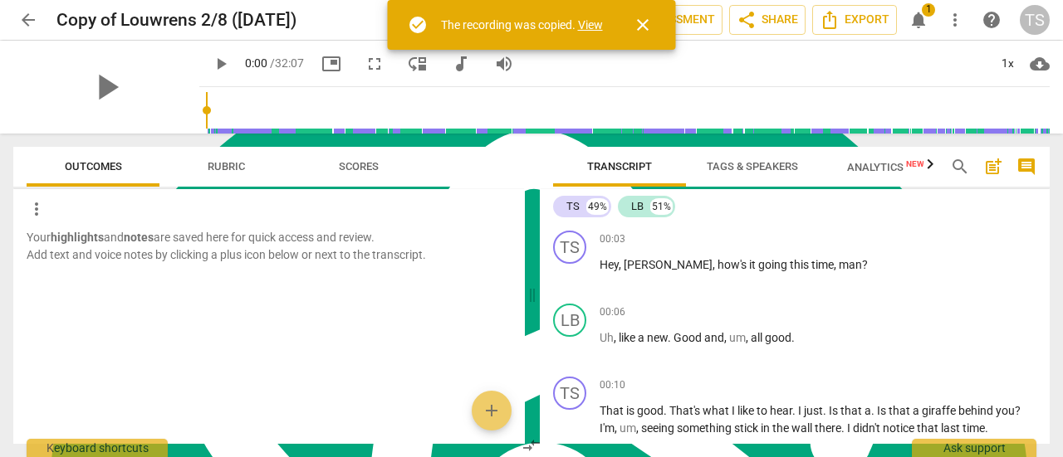
click at [587, 26] on link "View" at bounding box center [590, 24] width 25 height 13
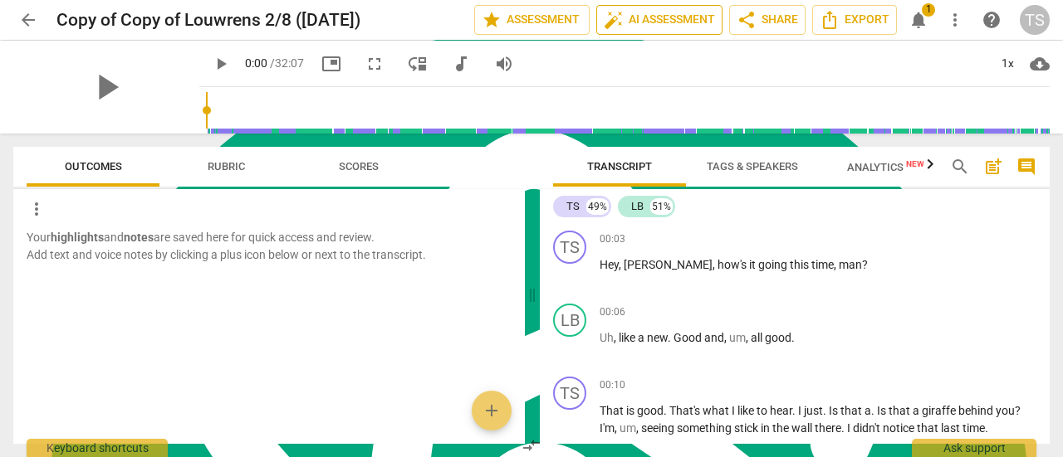
click at [677, 21] on span "auto_fix_high AI Assessment" at bounding box center [659, 20] width 111 height 20
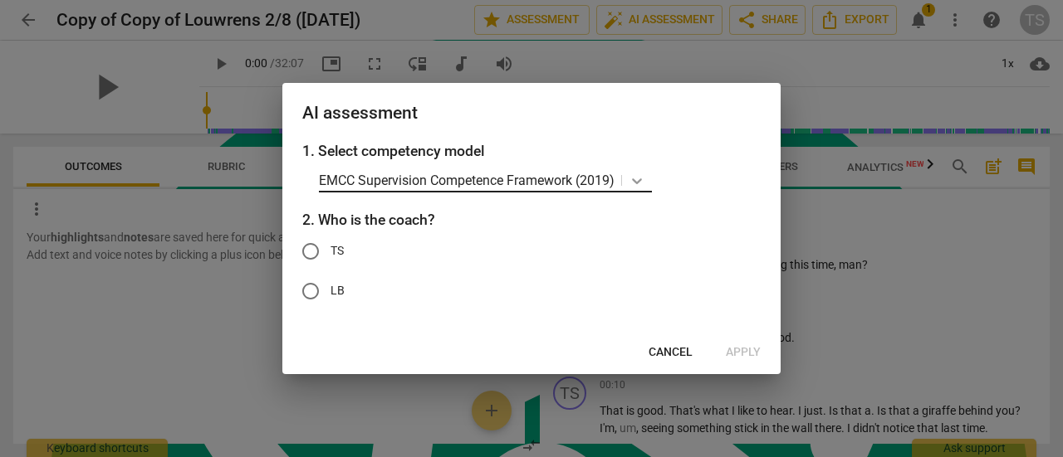
click at [638, 185] on icon at bounding box center [637, 181] width 17 height 17
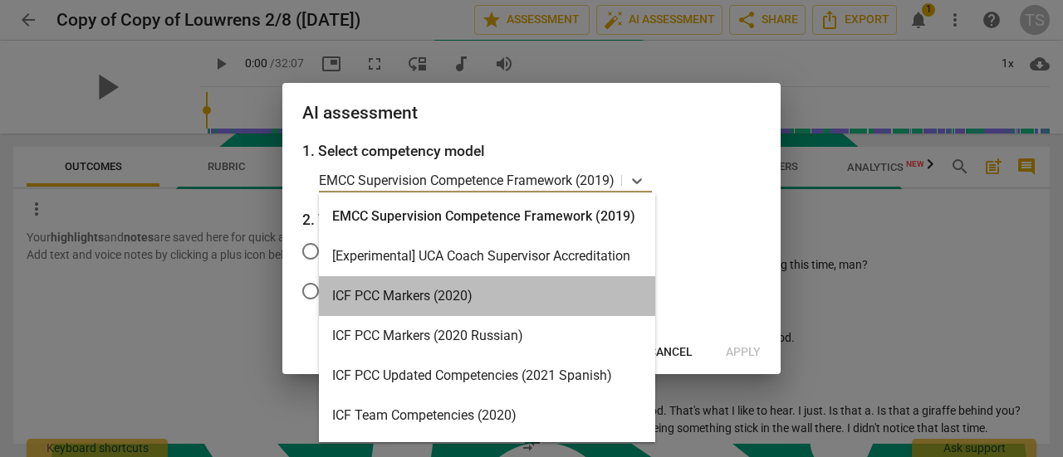
click at [503, 293] on div "ICF PCC Markers (2020)" at bounding box center [487, 296] width 336 height 40
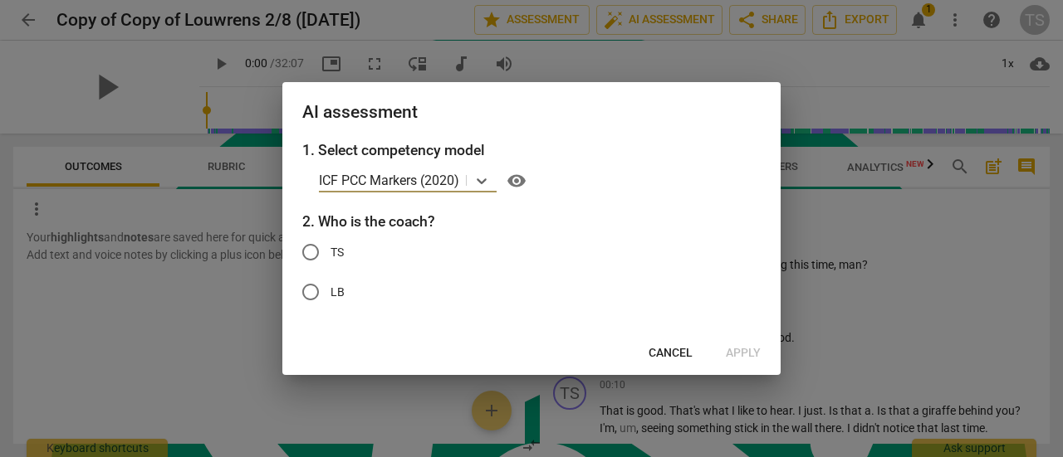
click at [314, 252] on input "TS" at bounding box center [311, 252] width 40 height 40
radio input "true"
click at [737, 358] on span "Apply" at bounding box center [743, 353] width 35 height 17
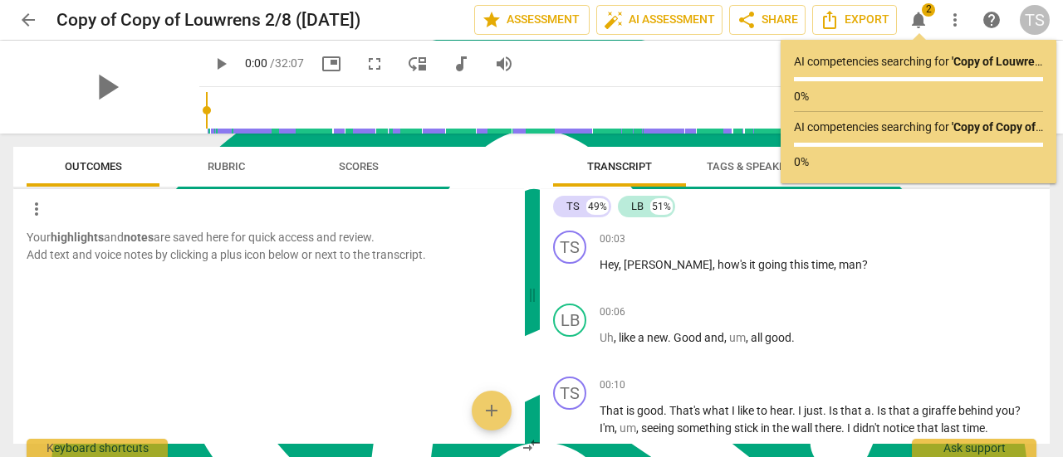
click at [1025, 71] on div "AI competencies searching for ' Copy of Louwrens 2/8 ([DATE]) ' ... 0%" at bounding box center [918, 82] width 249 height 59
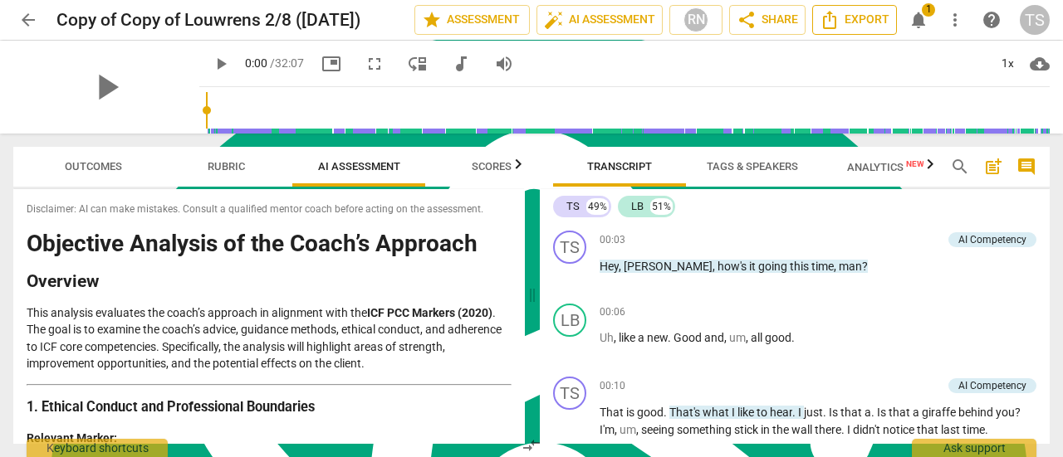
click at [845, 19] on span "Export" at bounding box center [854, 20] width 70 height 20
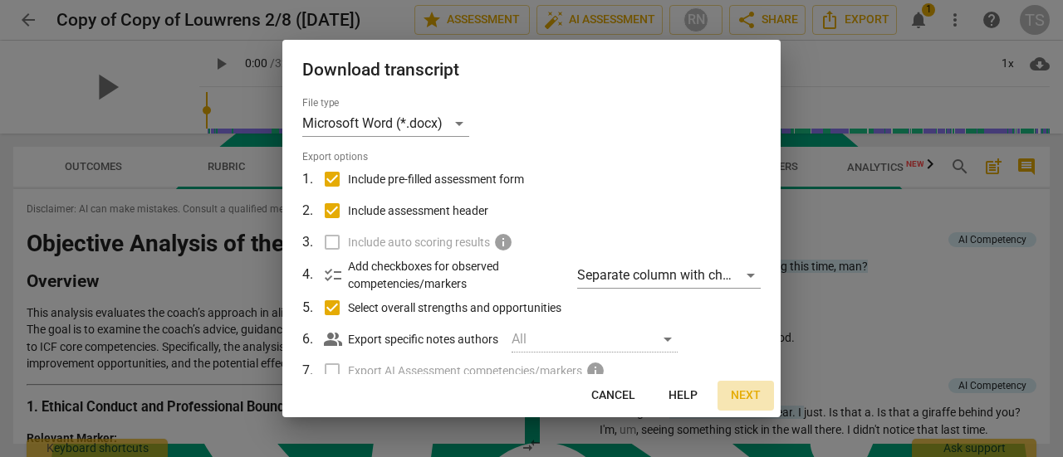
click at [743, 397] on span "Next" at bounding box center [746, 396] width 30 height 17
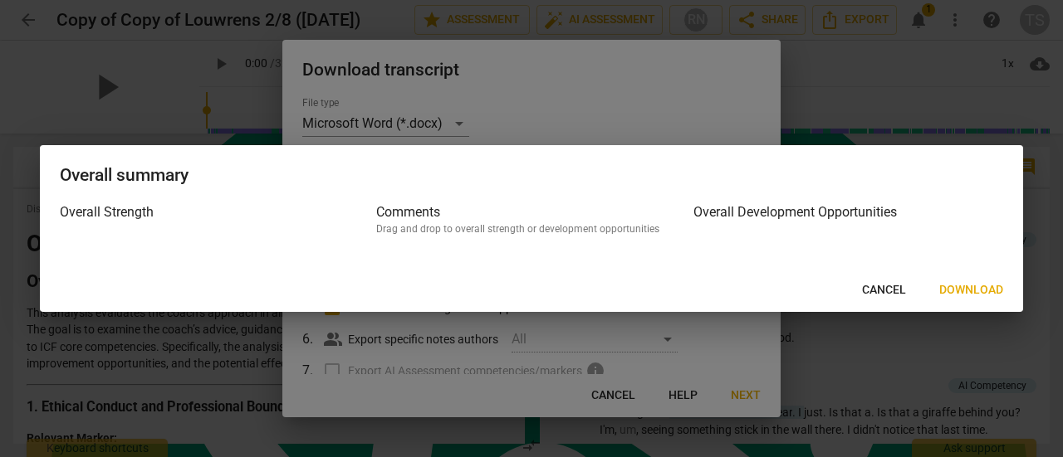
click at [966, 286] on span "Download" at bounding box center [971, 290] width 64 height 17
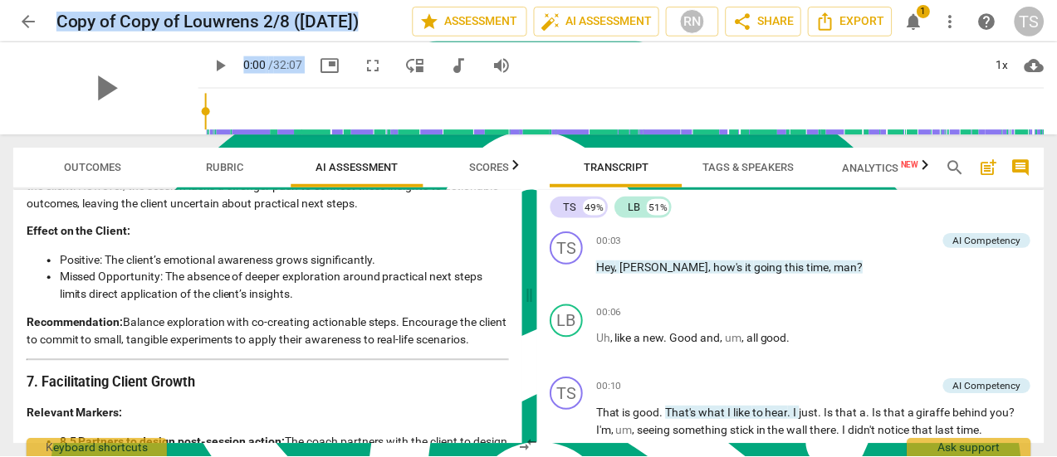
scroll to position [3615, 0]
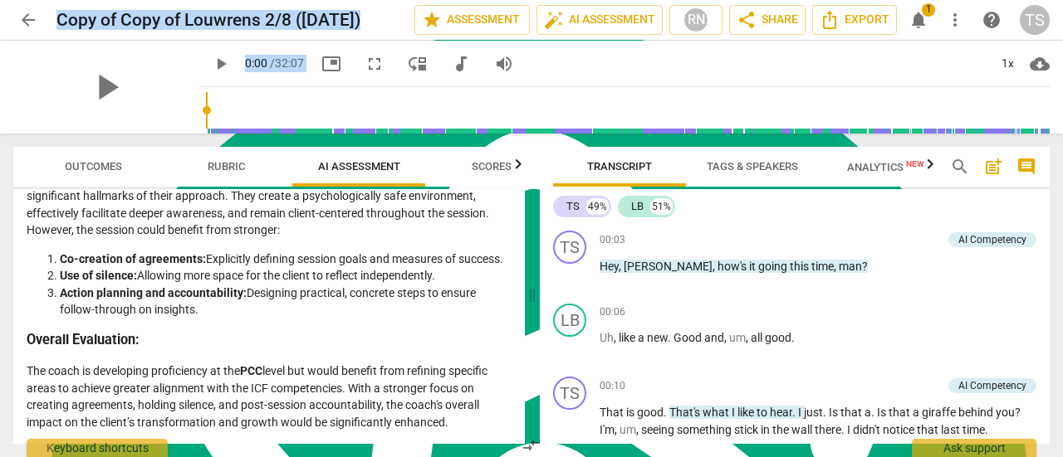
drag, startPoint x: 30, startPoint y: 247, endPoint x: 485, endPoint y: 433, distance: 491.5
click at [485, 433] on div "Disclaimer: AI can make mistakes. Consult a qualified mentor coach before actin…" at bounding box center [268, 316] width 511 height 255
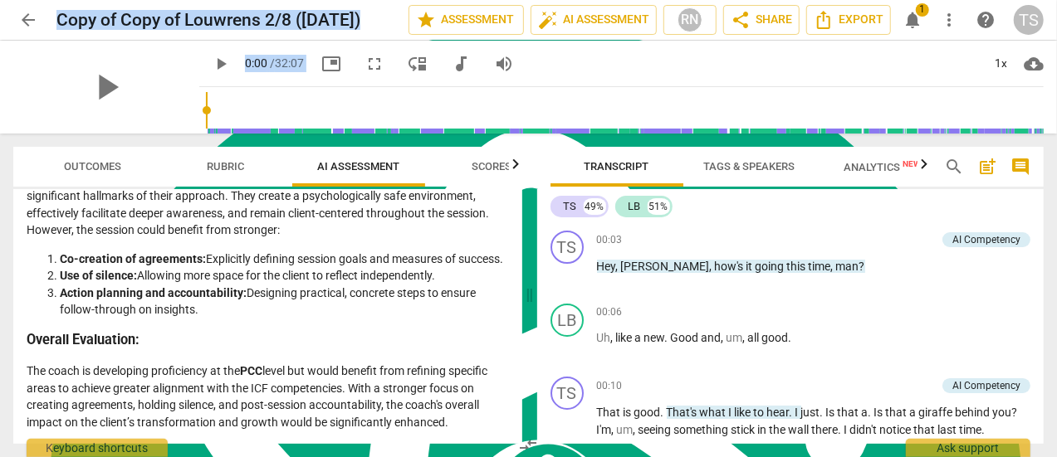
copy div "Loremipsu Dolorsit am con Adipi’e Seddoeiu Temporin Utla etdolore magnaaliq eni…"
click at [34, 27] on span "arrow_back" at bounding box center [28, 20] width 20 height 20
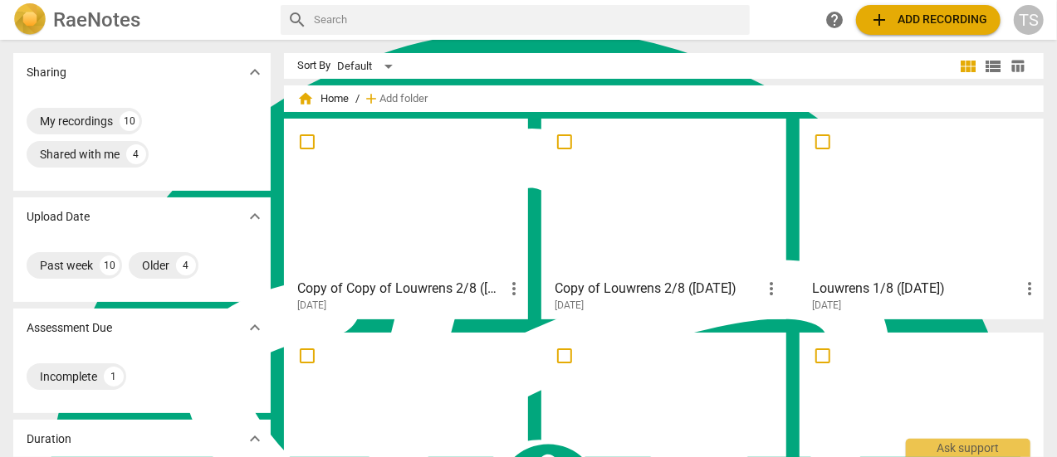
click at [719, 213] on div at bounding box center [663, 198] width 232 height 147
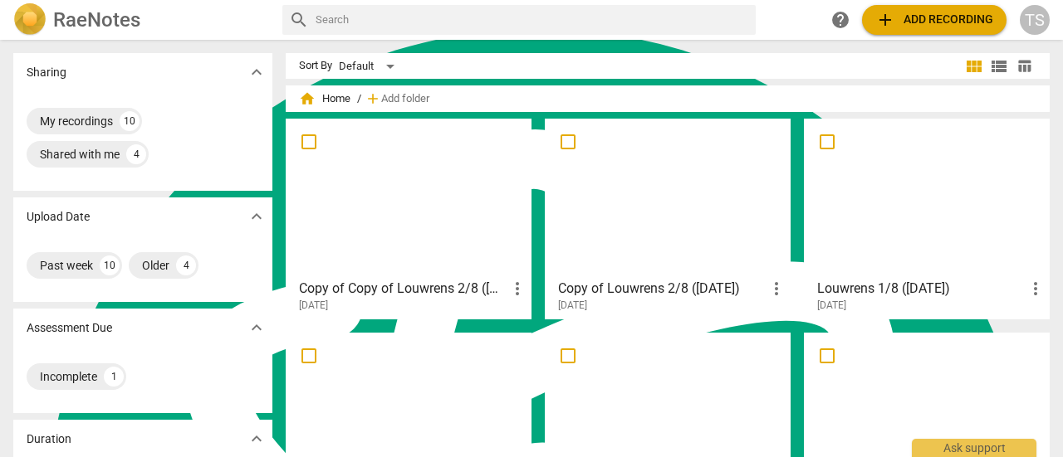
click at [769, 289] on span "more_vert" at bounding box center [776, 289] width 20 height 20
click at [782, 321] on li "Delete" at bounding box center [793, 329] width 63 height 40
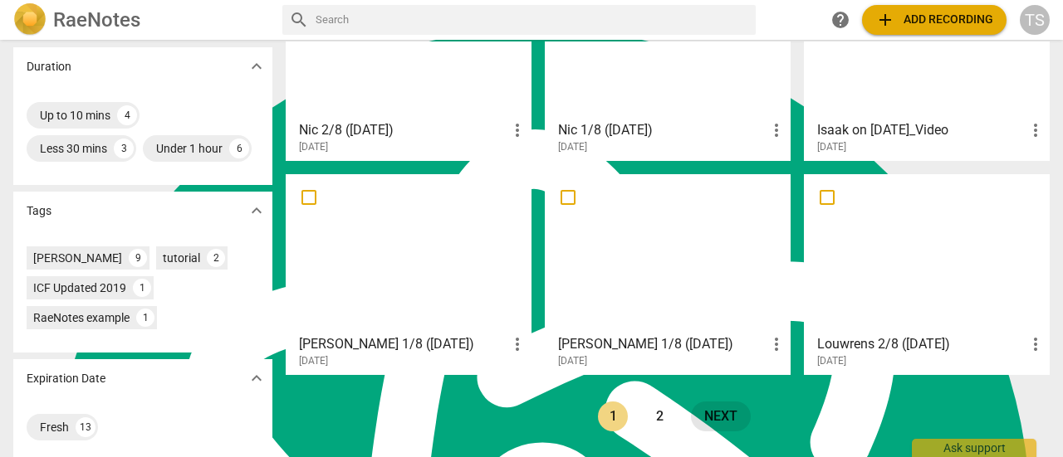
scroll to position [415, 0]
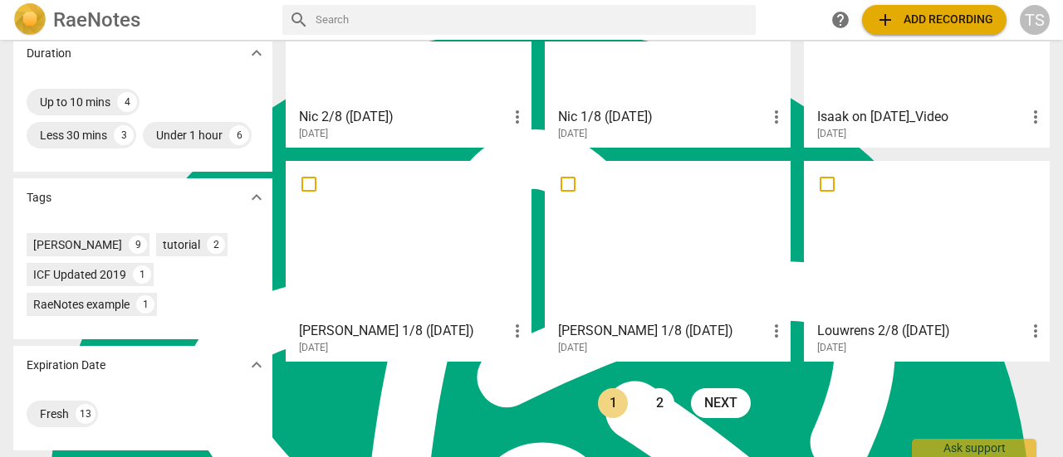
click at [821, 174] on input "checkbox" at bounding box center [827, 184] width 35 height 20
checkbox input "false"
click at [824, 174] on input "checkbox" at bounding box center [827, 184] width 35 height 20
click at [1038, 341] on div "[DATE]" at bounding box center [931, 348] width 228 height 14
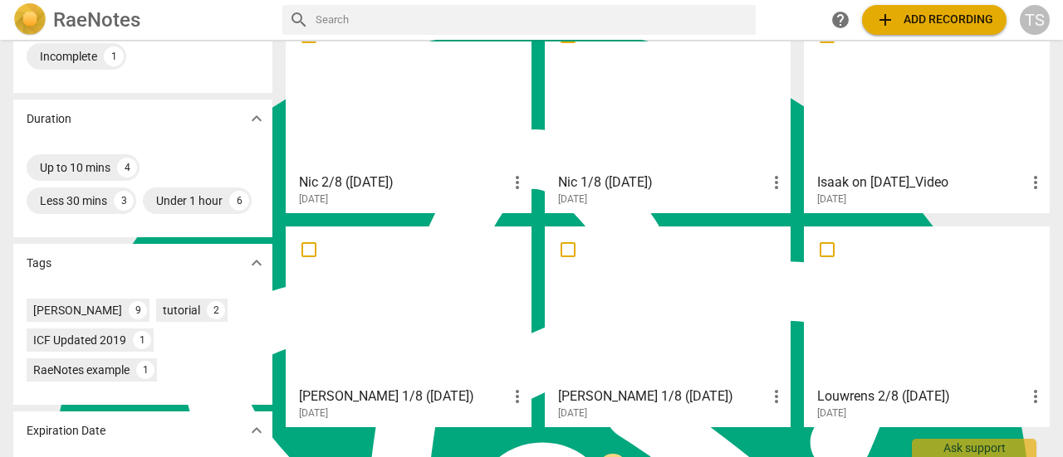
scroll to position [332, 0]
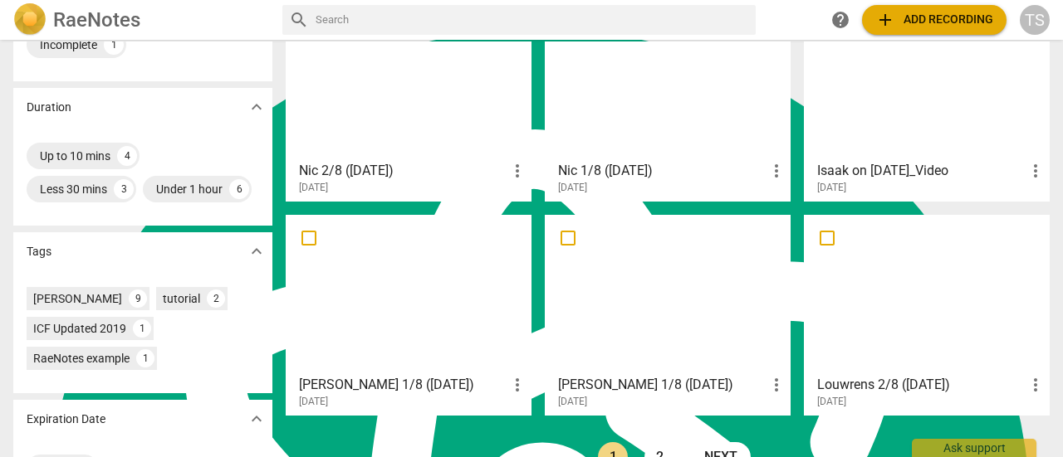
click at [1029, 385] on span "more_vert" at bounding box center [1035, 385] width 20 height 20
click at [1025, 419] on li "Delete" at bounding box center [1017, 418] width 63 height 40
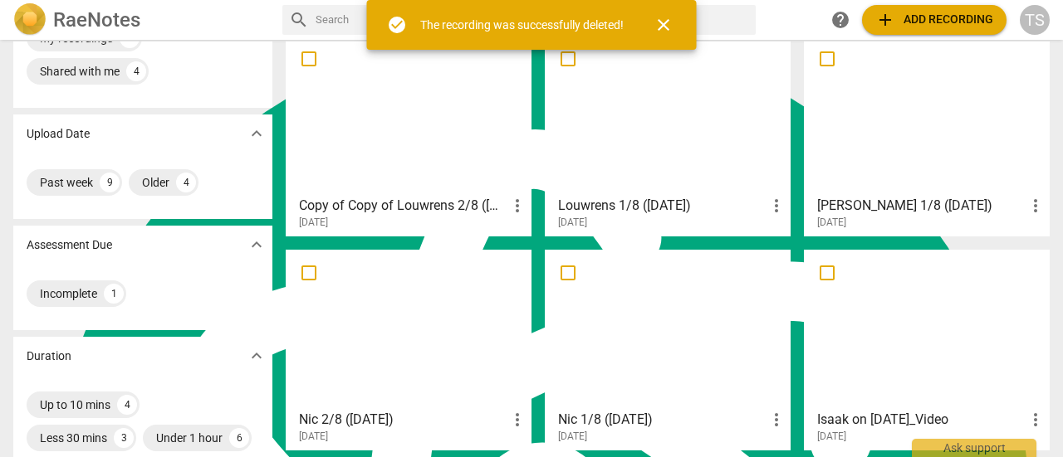
scroll to position [0, 0]
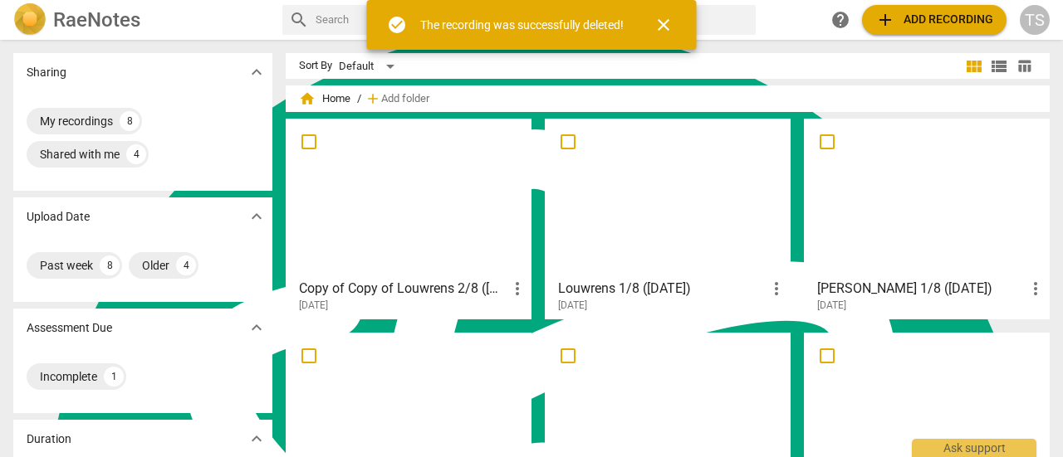
click at [419, 212] on div at bounding box center [408, 198] width 234 height 147
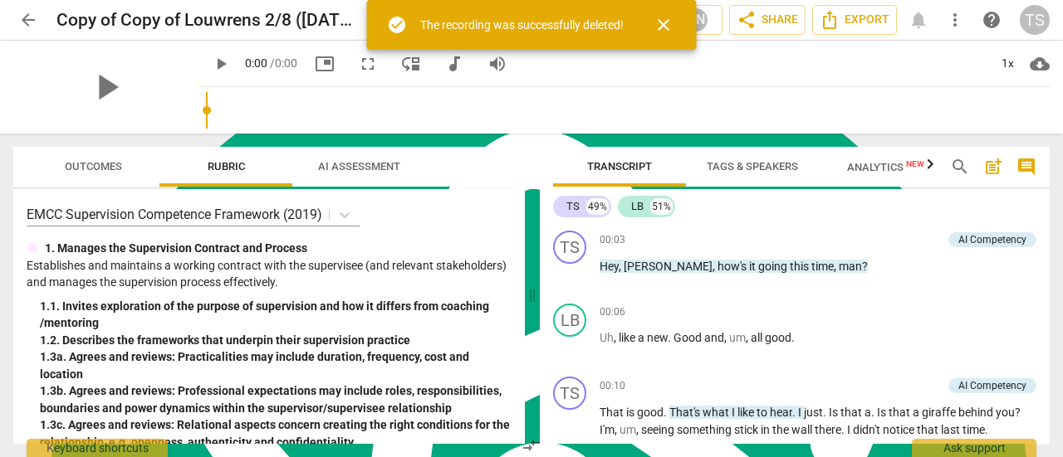
click at [267, 20] on h2 "Copy of Copy of Louwrens 2/8 ([DATE])" at bounding box center [206, 20] width 301 height 21
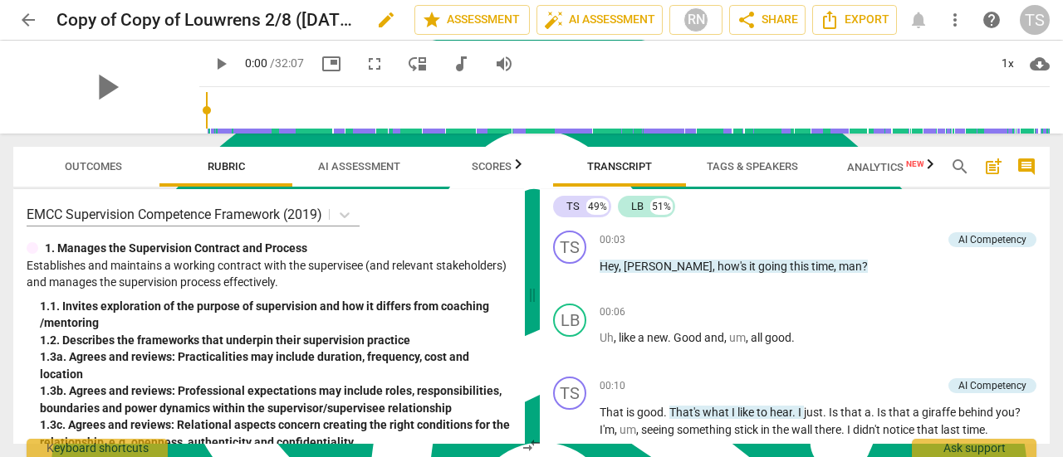
click at [183, 14] on h2 "Copy of Copy of Louwrens 2/8 ([DATE])" at bounding box center [206, 20] width 301 height 21
click at [380, 22] on span "edit" at bounding box center [386, 20] width 20 height 20
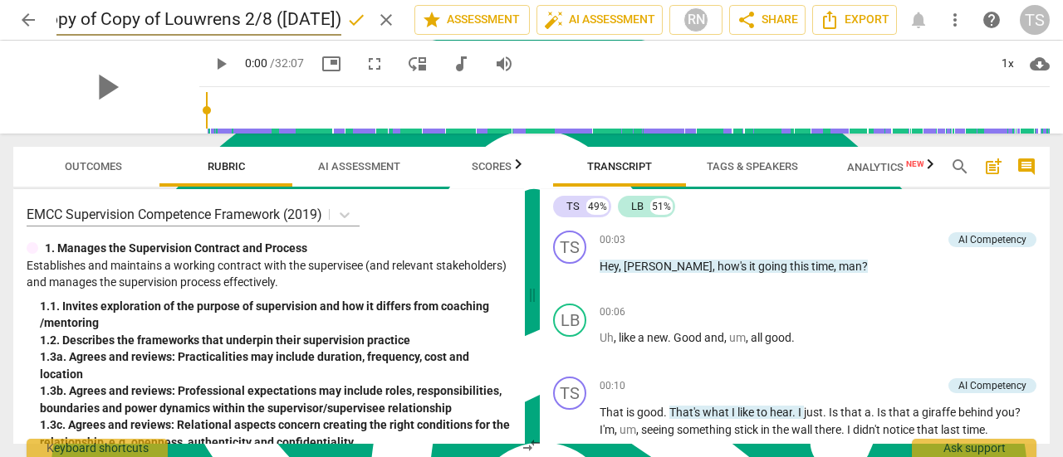
click at [151, 19] on input "Copy of Copy of Louwrens 2/8 ([DATE])" at bounding box center [198, 20] width 285 height 32
type input "Louwrens 2/8 ([DATE])"
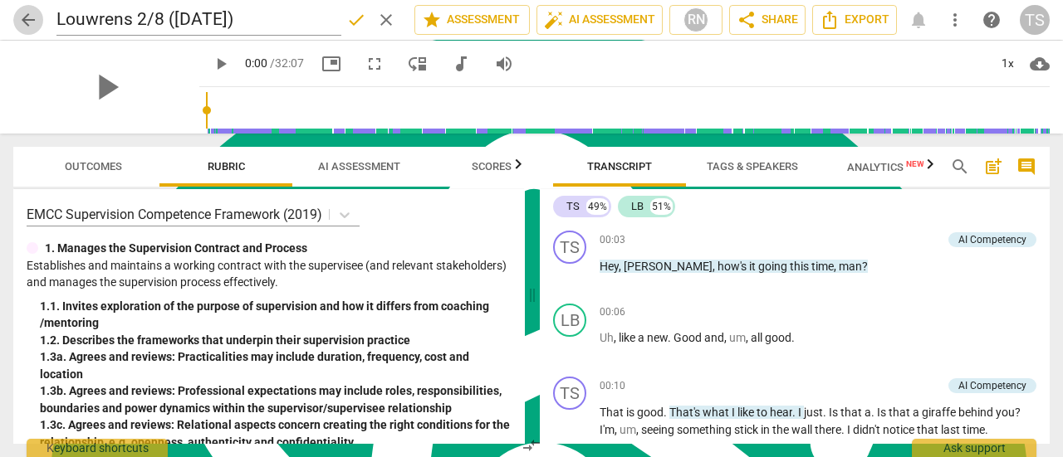
click at [25, 20] on span "arrow_back" at bounding box center [28, 20] width 20 height 20
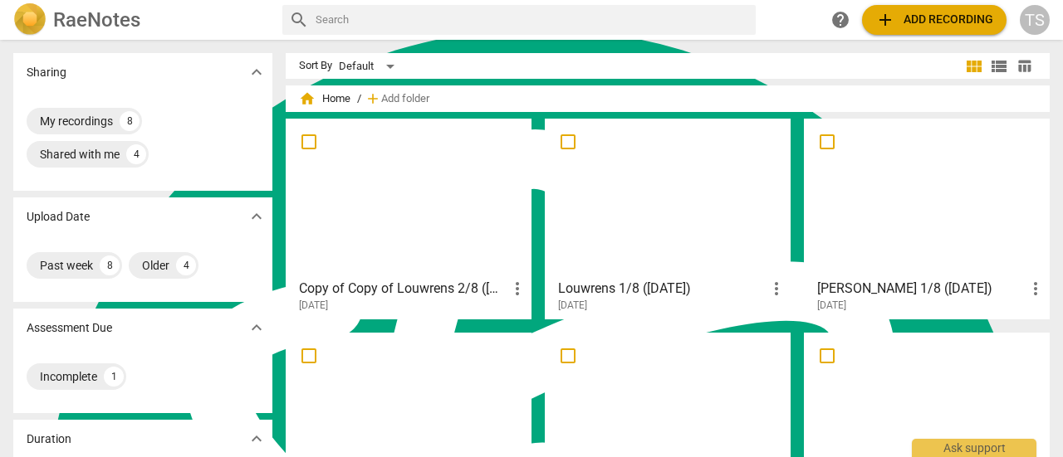
click at [458, 223] on div at bounding box center [408, 198] width 234 height 147
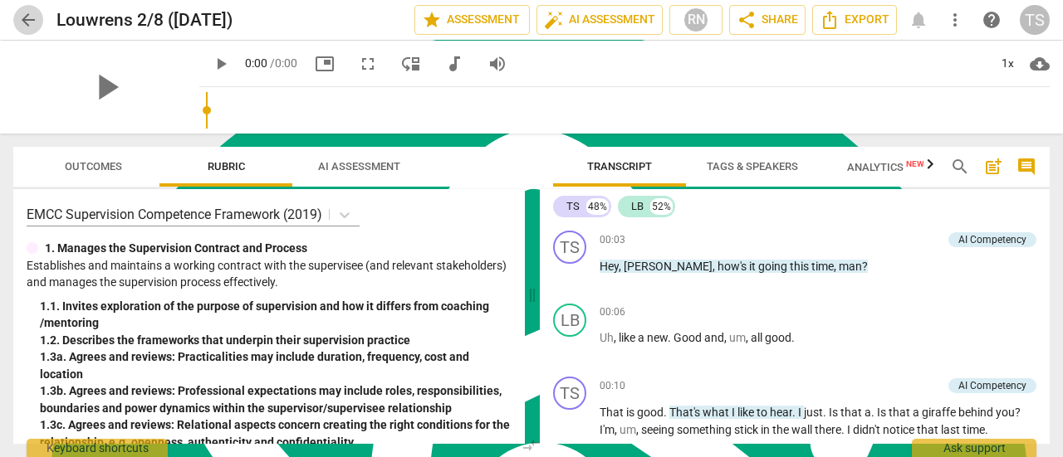
click at [28, 22] on span "arrow_back" at bounding box center [28, 20] width 20 height 20
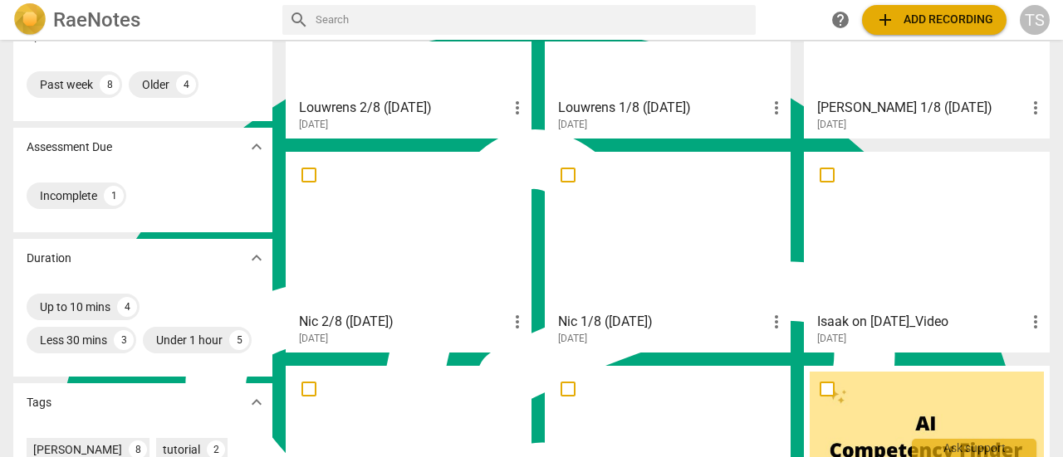
scroll to position [166, 0]
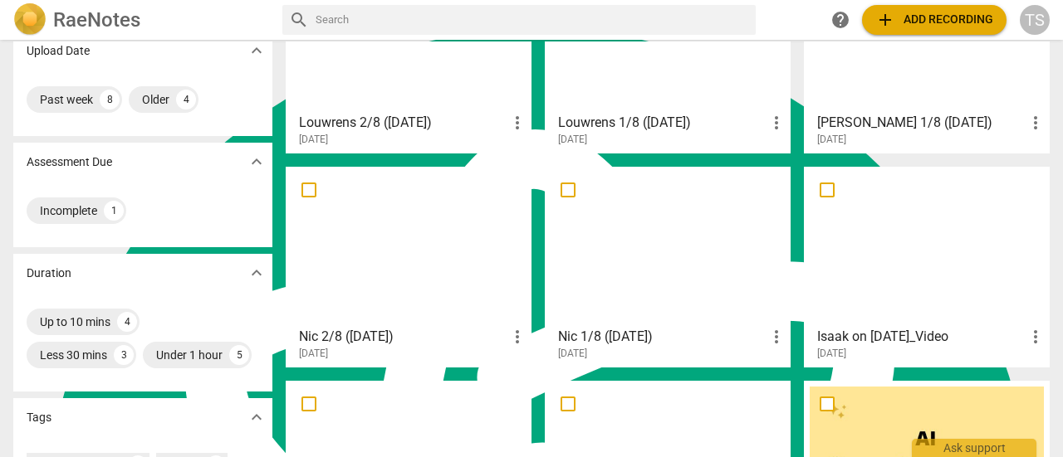
click at [928, 298] on div at bounding box center [927, 246] width 234 height 147
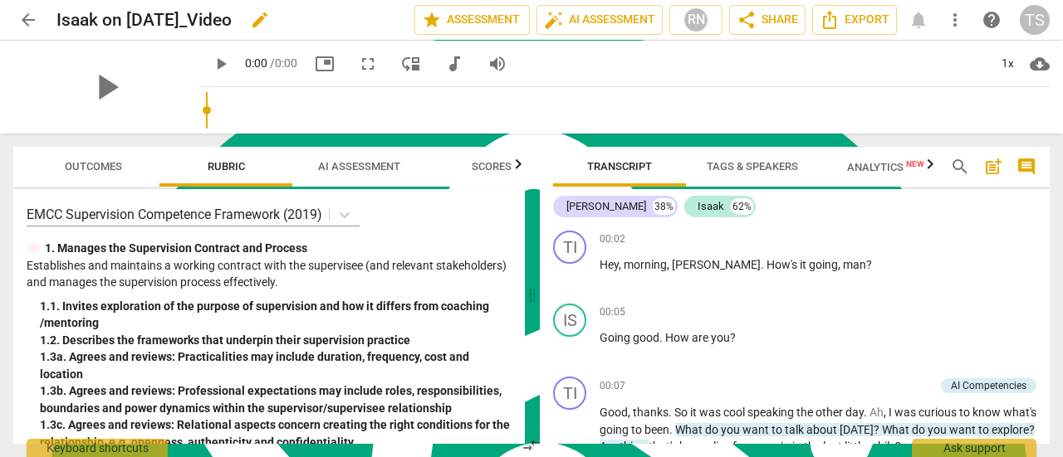
click at [275, 22] on span "edit" at bounding box center [260, 20] width 30 height 20
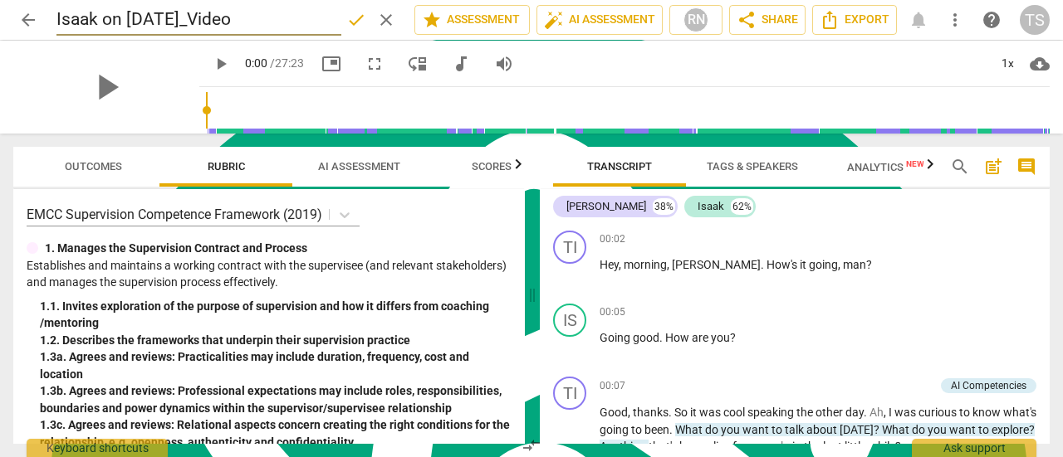
click at [129, 17] on input "Isaak on [DATE]_Video" at bounding box center [198, 20] width 285 height 32
type input "Isaak 1/8 ([DATE])"
click at [24, 27] on span "arrow_back" at bounding box center [28, 20] width 20 height 20
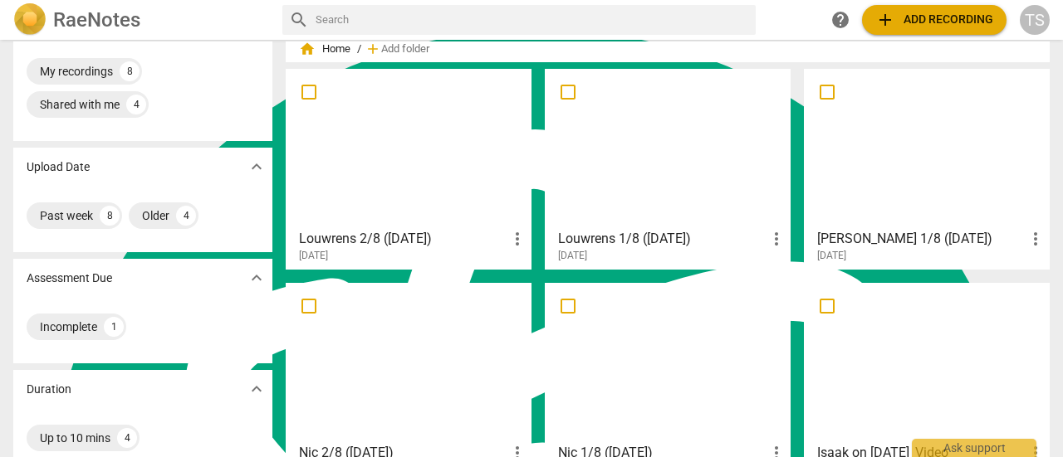
scroll to position [166, 0]
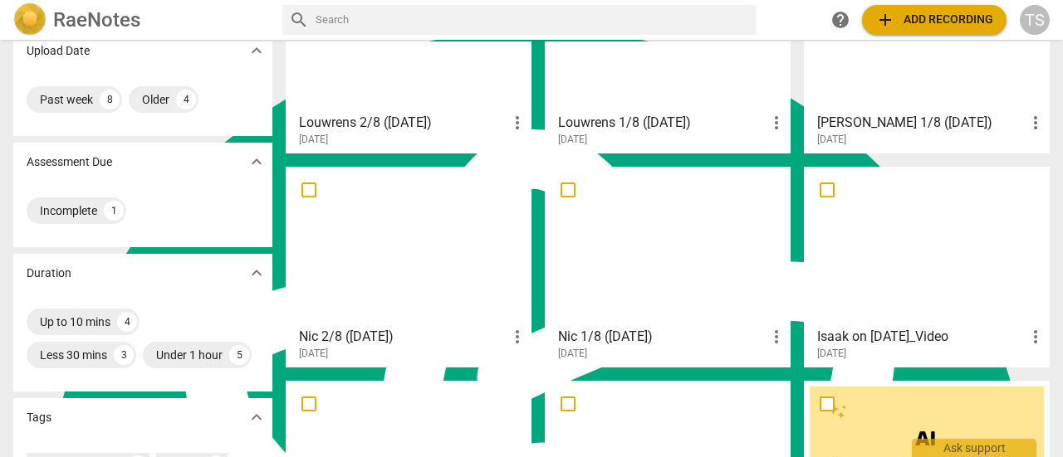
click at [916, 282] on div at bounding box center [927, 246] width 234 height 147
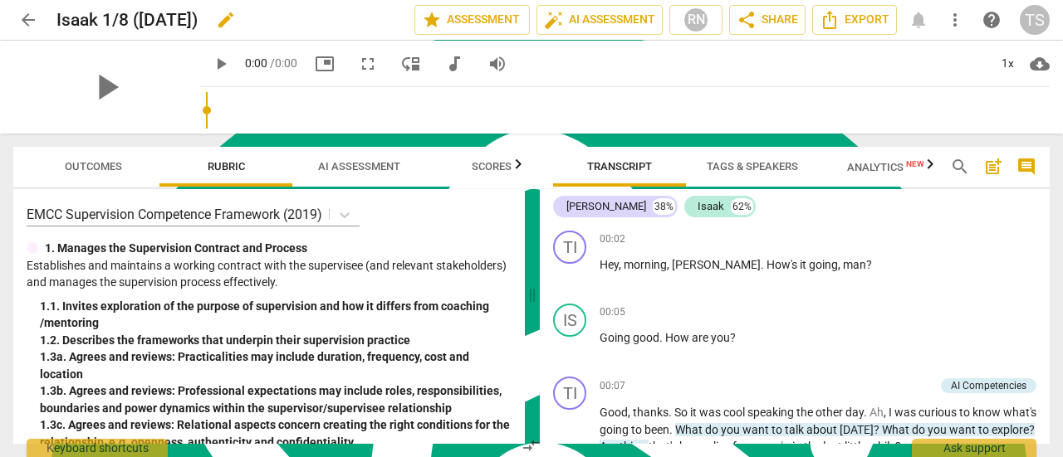
click at [236, 17] on span "edit" at bounding box center [226, 20] width 20 height 20
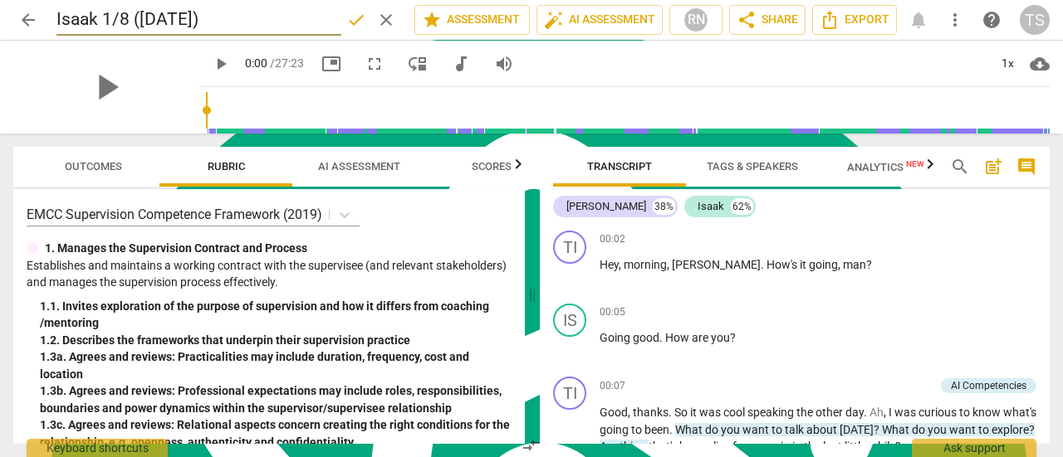
click at [207, 21] on input "Isaak 1/8 ([DATE])" at bounding box center [198, 20] width 285 height 32
type input "Isaak 1/8 ([DATE])"
click at [354, 29] on span "done" at bounding box center [356, 20] width 20 height 20
click at [27, 17] on span "arrow_back" at bounding box center [28, 20] width 20 height 20
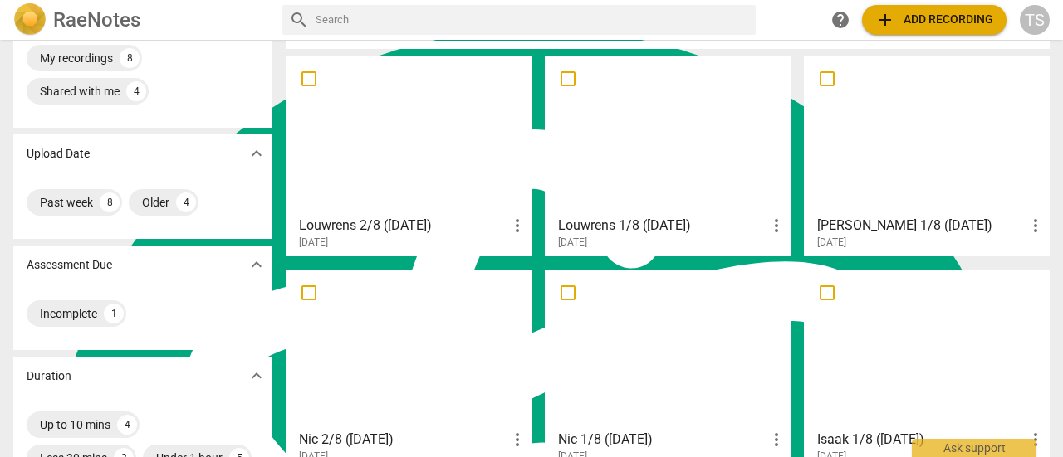
scroll to position [166, 0]
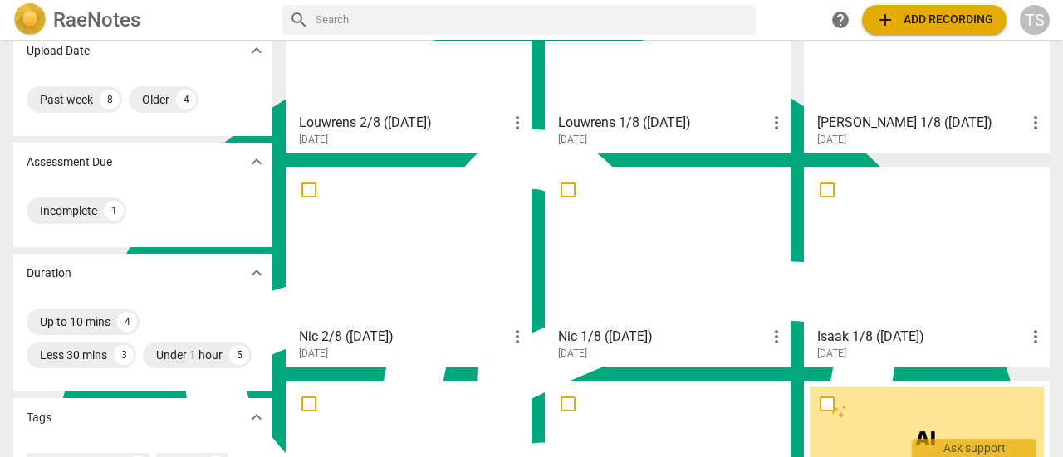
click at [412, 271] on div at bounding box center [408, 246] width 234 height 147
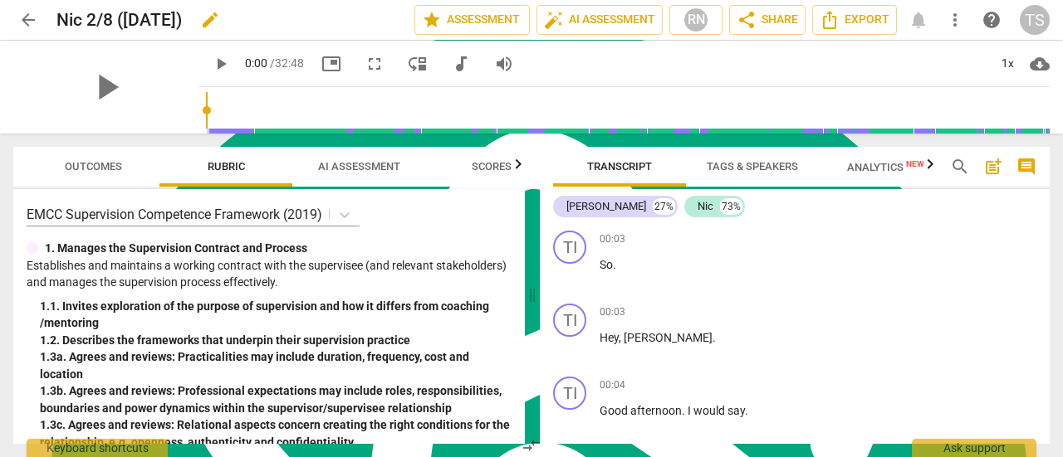
click at [220, 22] on span "edit" at bounding box center [210, 20] width 20 height 20
click at [194, 26] on input "Nic 2/8 ([DATE])" at bounding box center [198, 20] width 285 height 32
click at [191, 26] on input "Nic 2/8 ([DATE])" at bounding box center [198, 20] width 285 height 32
type input "Nic 2/8 ([DATE])"
click at [30, 22] on span "arrow_back" at bounding box center [28, 20] width 20 height 20
